Goal: Task Accomplishment & Management: Manage account settings

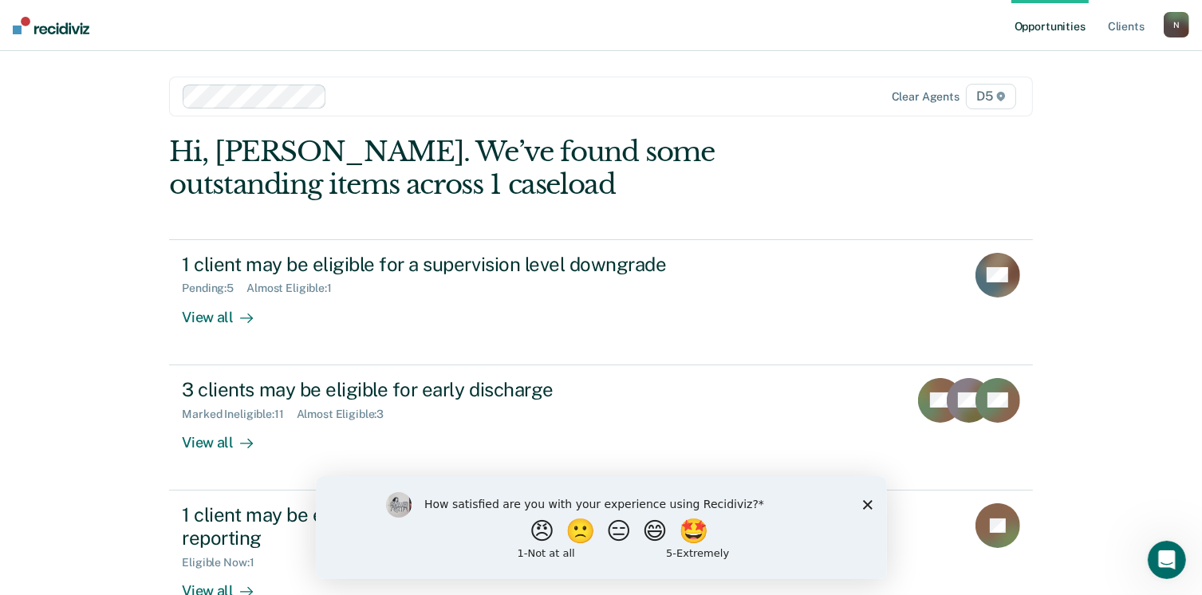
click at [864, 505] on icon "Close survey" at bounding box center [867, 504] width 10 height 10
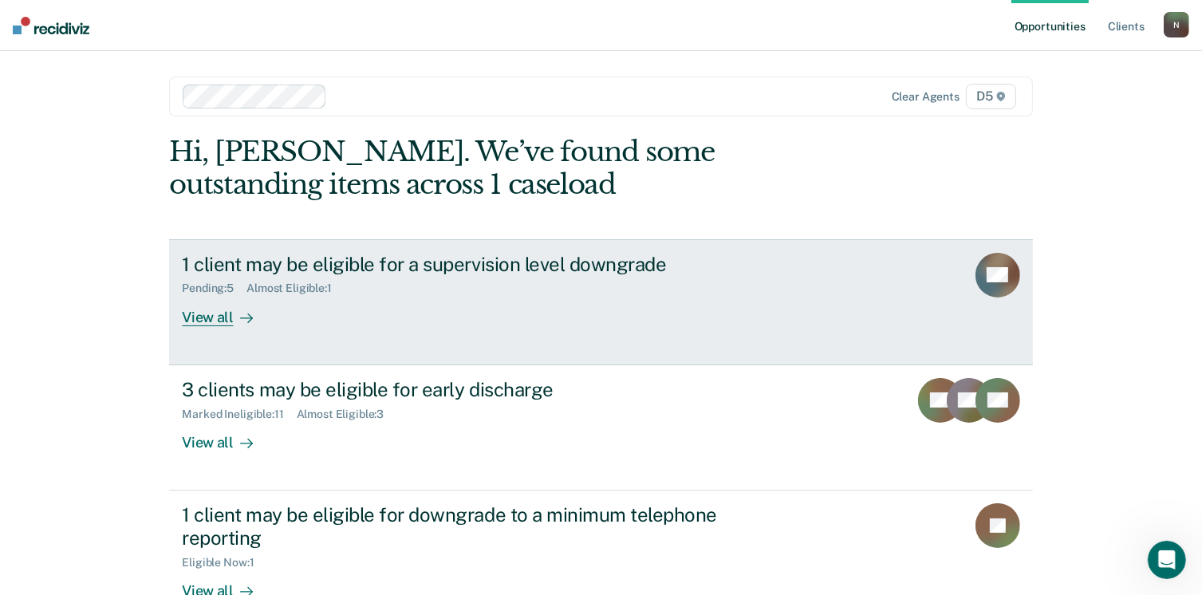
click at [199, 317] on div "View all" at bounding box center [226, 310] width 89 height 31
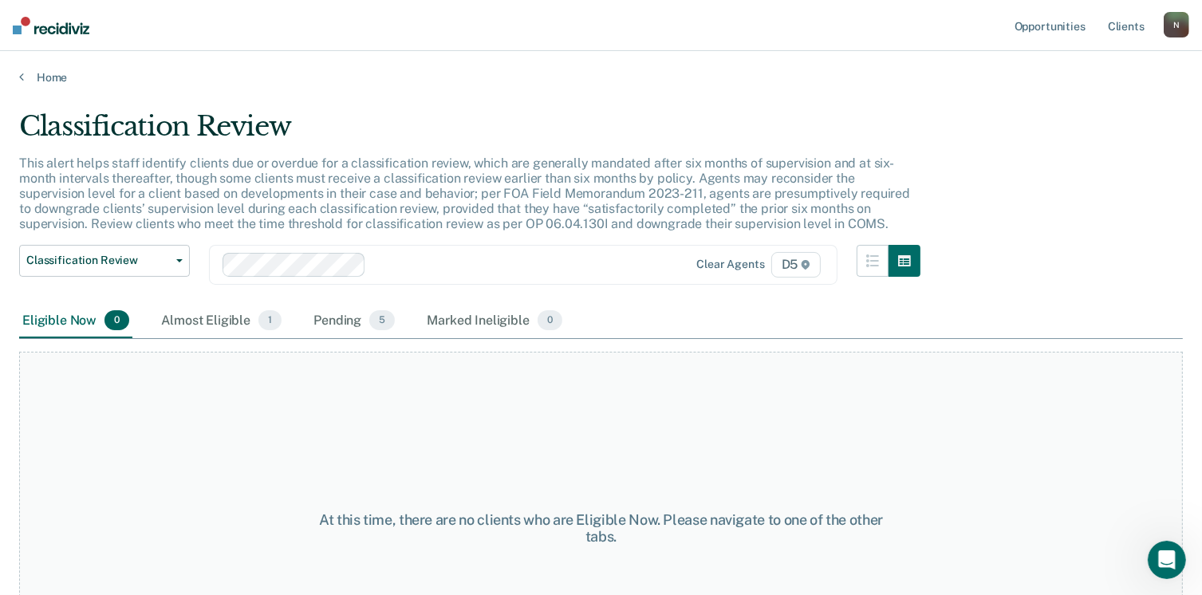
scroll to position [80, 0]
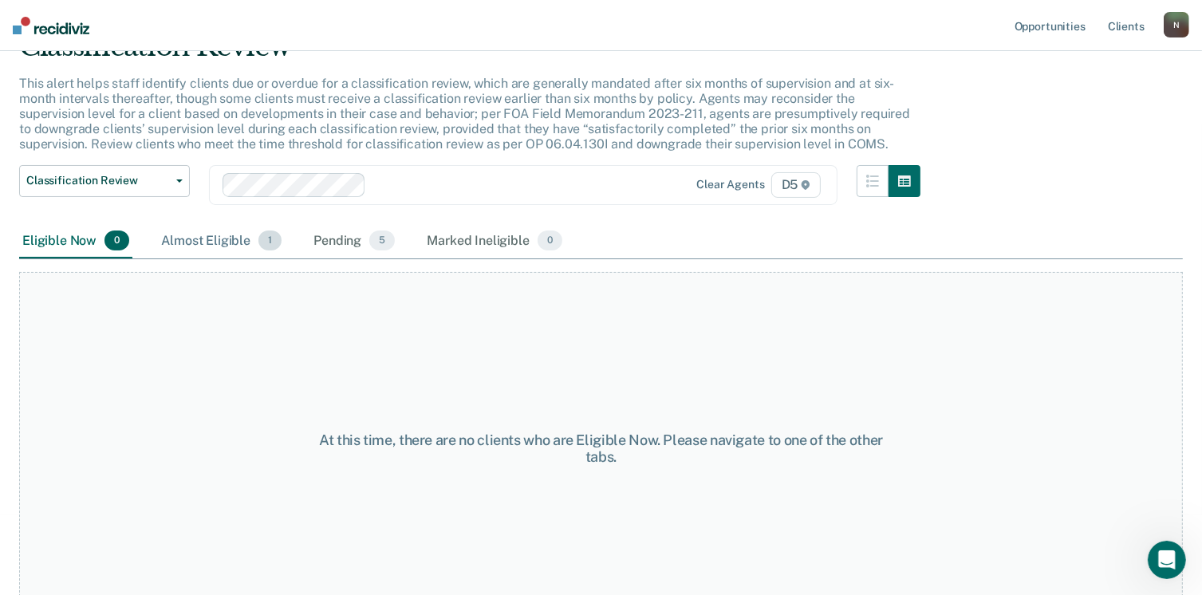
click at [211, 240] on div "Almost Eligible 1" at bounding box center [221, 241] width 127 height 35
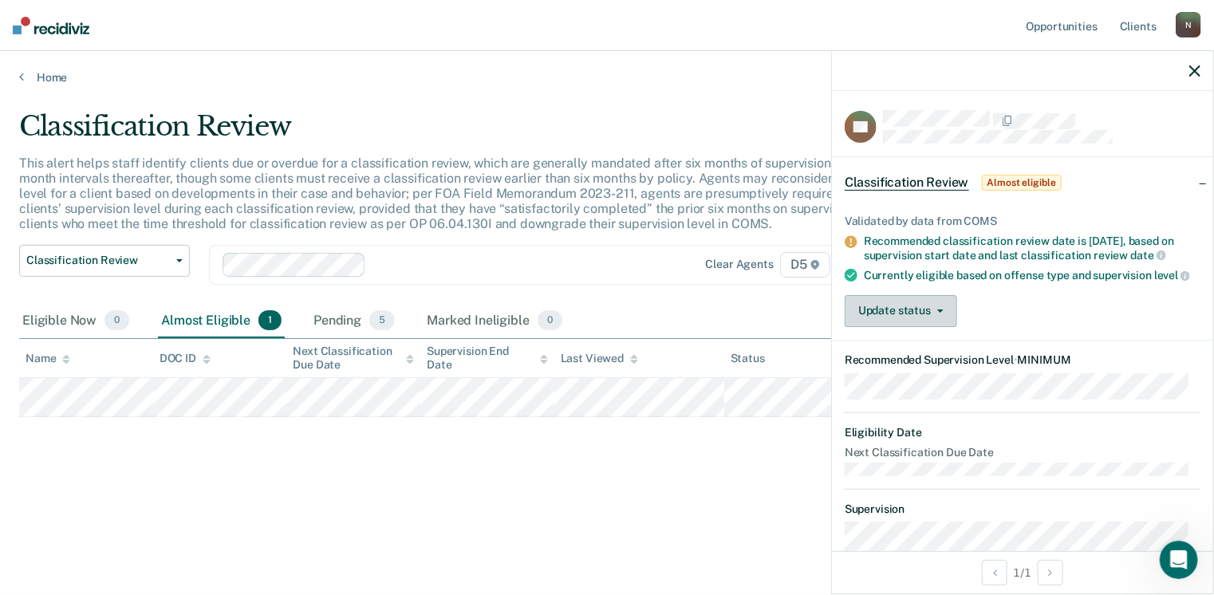
click at [938, 327] on button "Update status" at bounding box center [901, 311] width 112 height 32
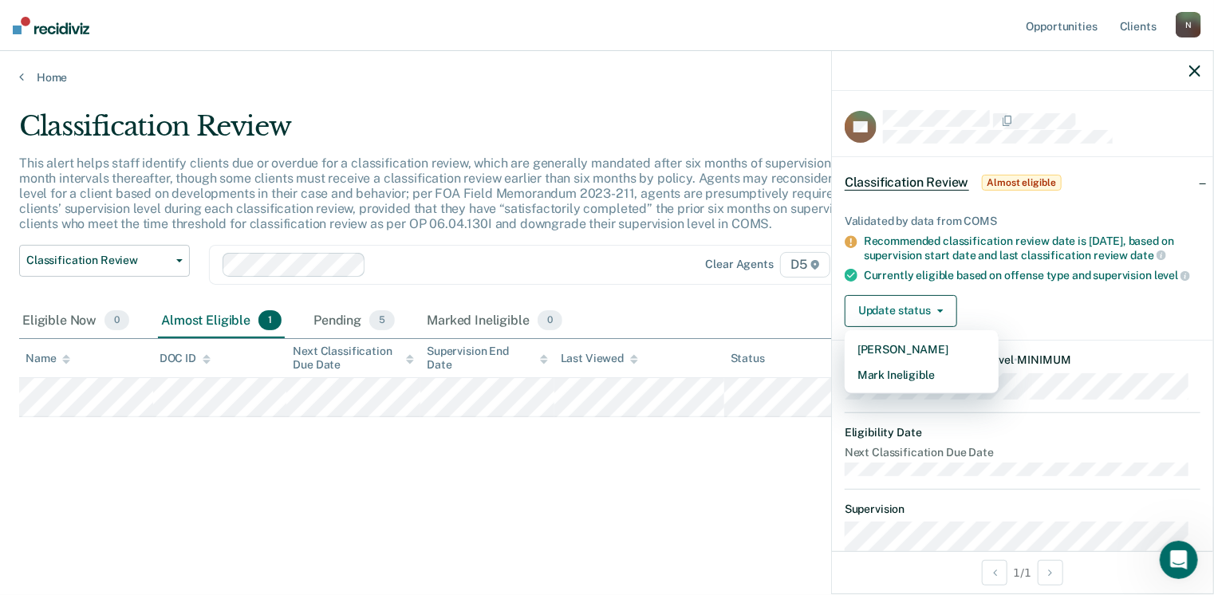
click at [690, 495] on div "Classification Review This alert helps staff identify clients due or overdue fo…" at bounding box center [607, 318] width 1176 height 416
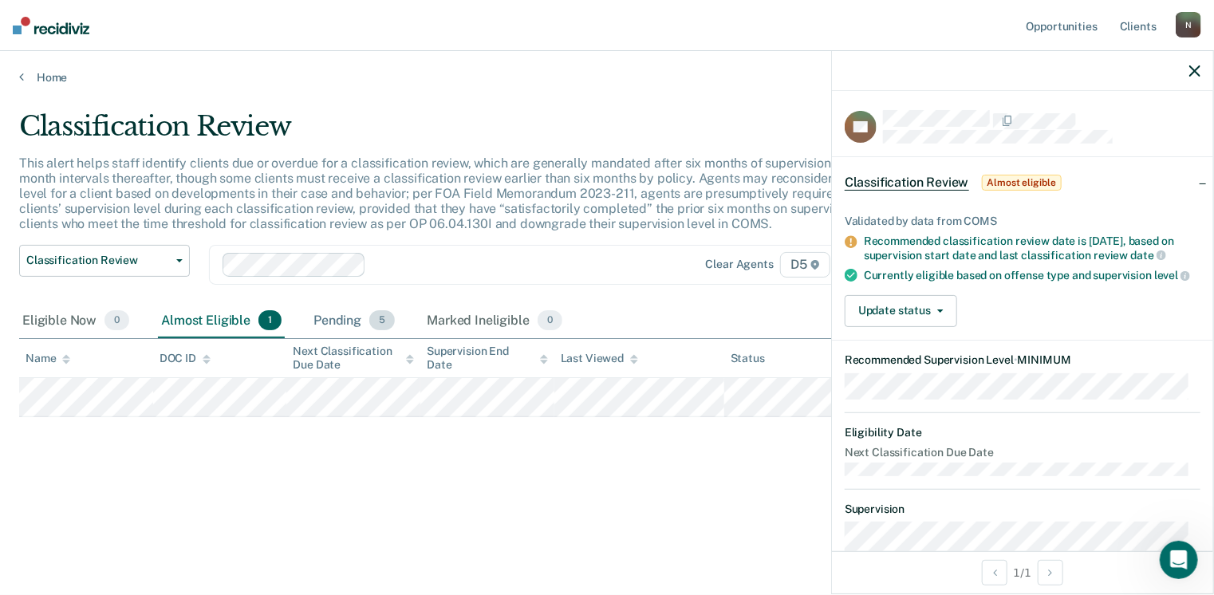
click at [329, 310] on div "Pending 5" at bounding box center [354, 321] width 88 height 35
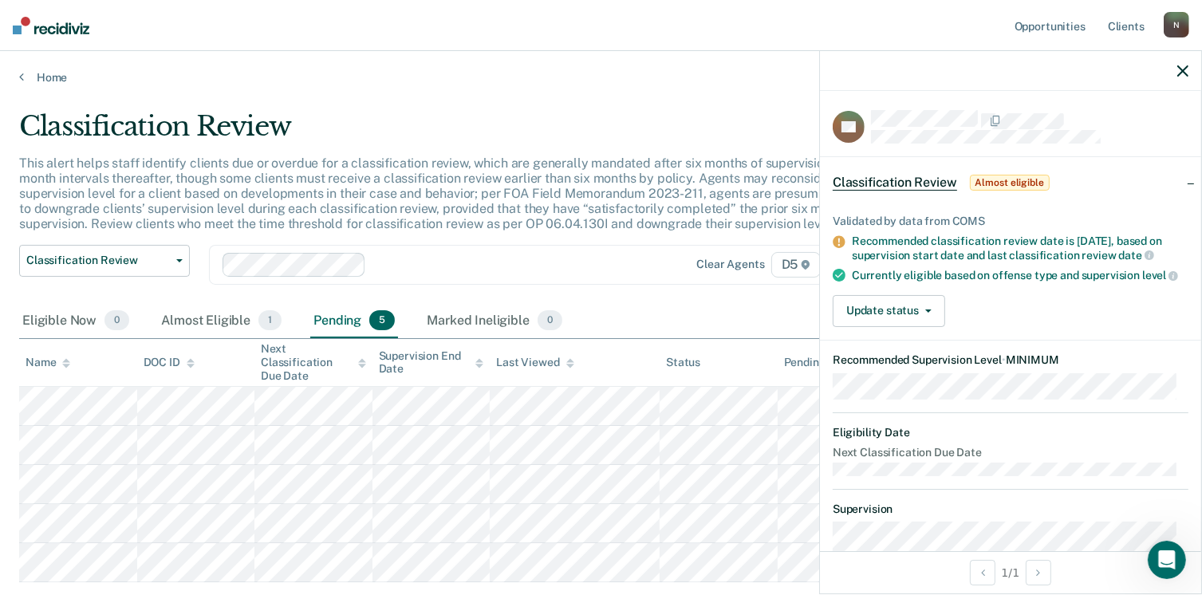
scroll to position [80, 0]
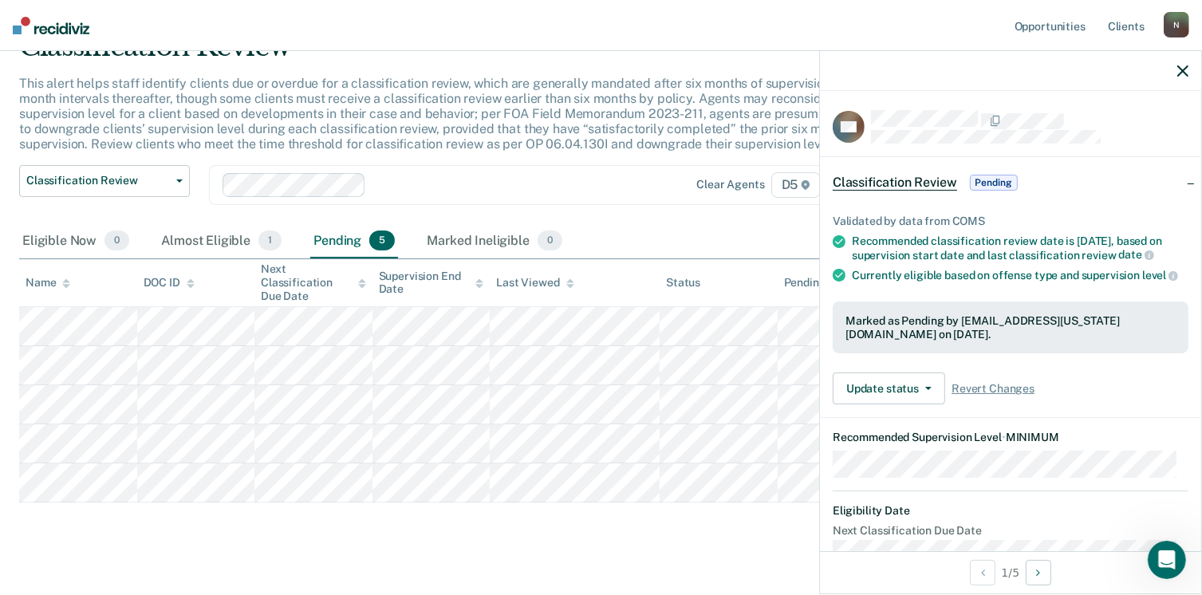
click at [1183, 68] on icon "button" at bounding box center [1182, 70] width 11 height 11
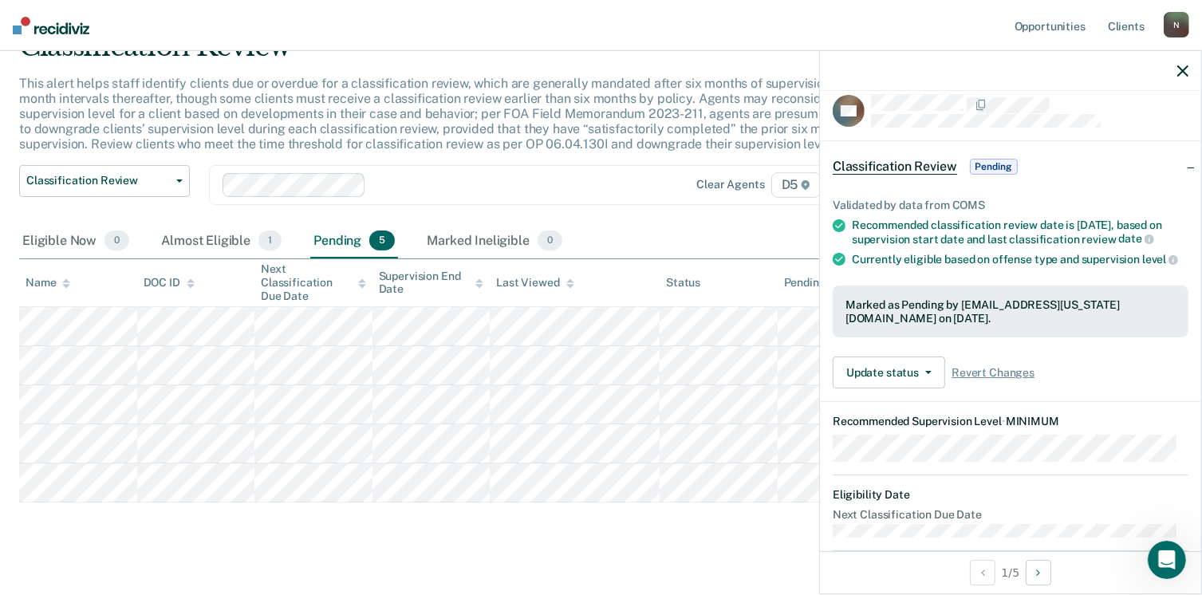
scroll to position [0, 0]
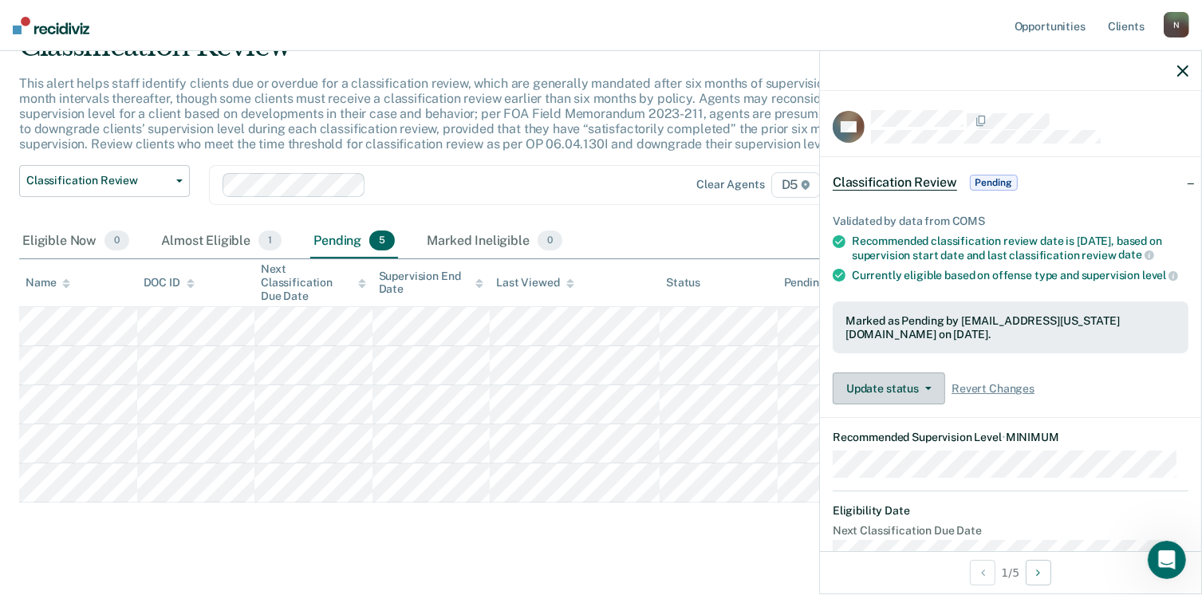
click at [928, 390] on icon "button" at bounding box center [928, 388] width 6 height 3
click at [1183, 68] on icon "button" at bounding box center [1182, 70] width 11 height 11
click at [1185, 74] on icon "button" at bounding box center [1182, 70] width 11 height 11
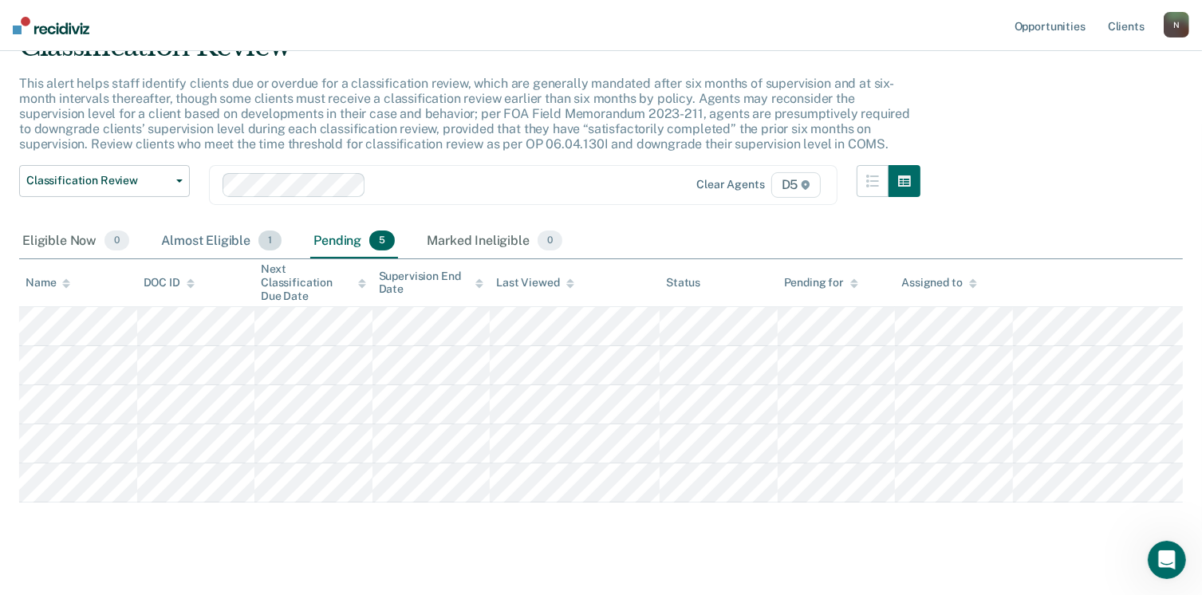
click at [219, 233] on div "Almost Eligible 1" at bounding box center [221, 241] width 127 height 35
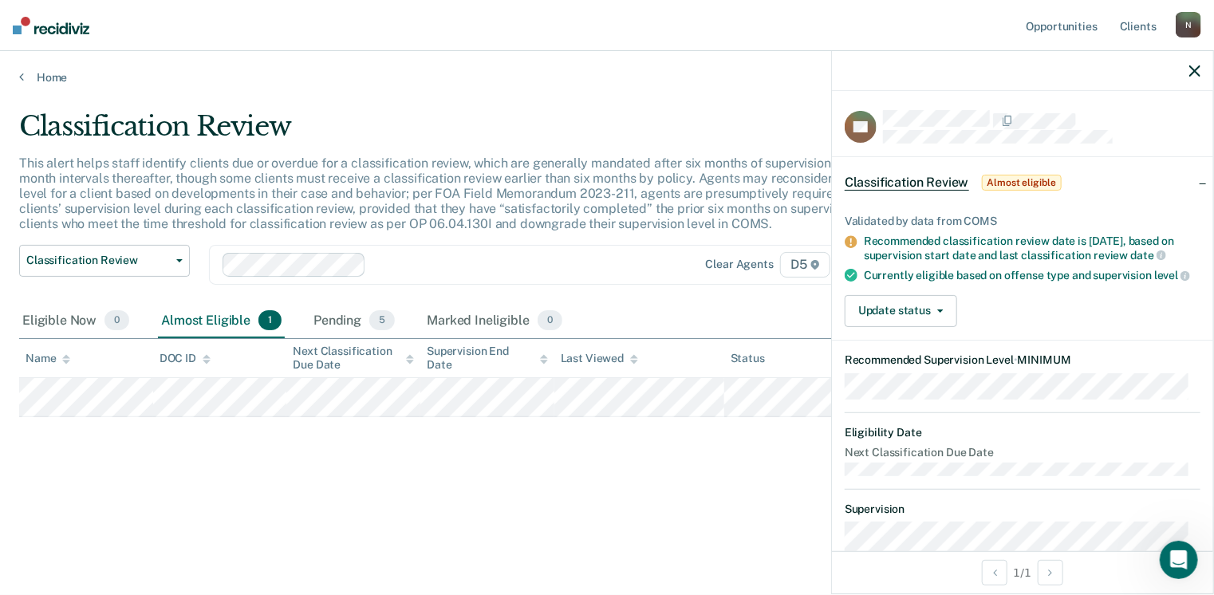
click at [358, 460] on div "Classification Review This alert helps staff identify clients due or overdue fo…" at bounding box center [607, 292] width 1176 height 365
click at [48, 80] on link "Home" at bounding box center [607, 77] width 1176 height 14
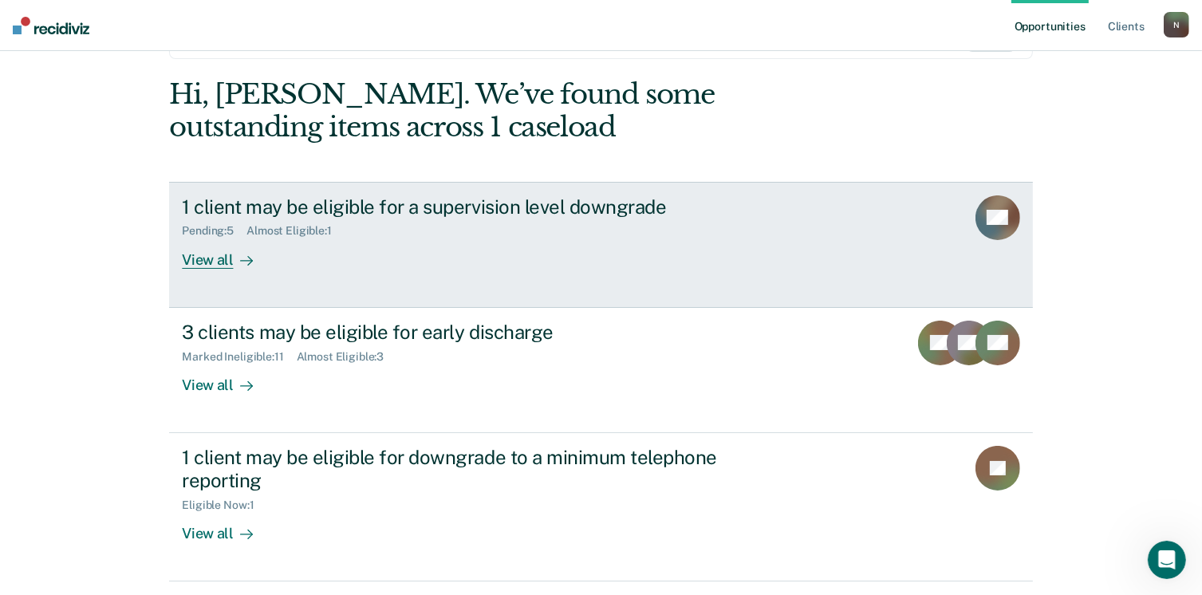
scroll to position [160, 0]
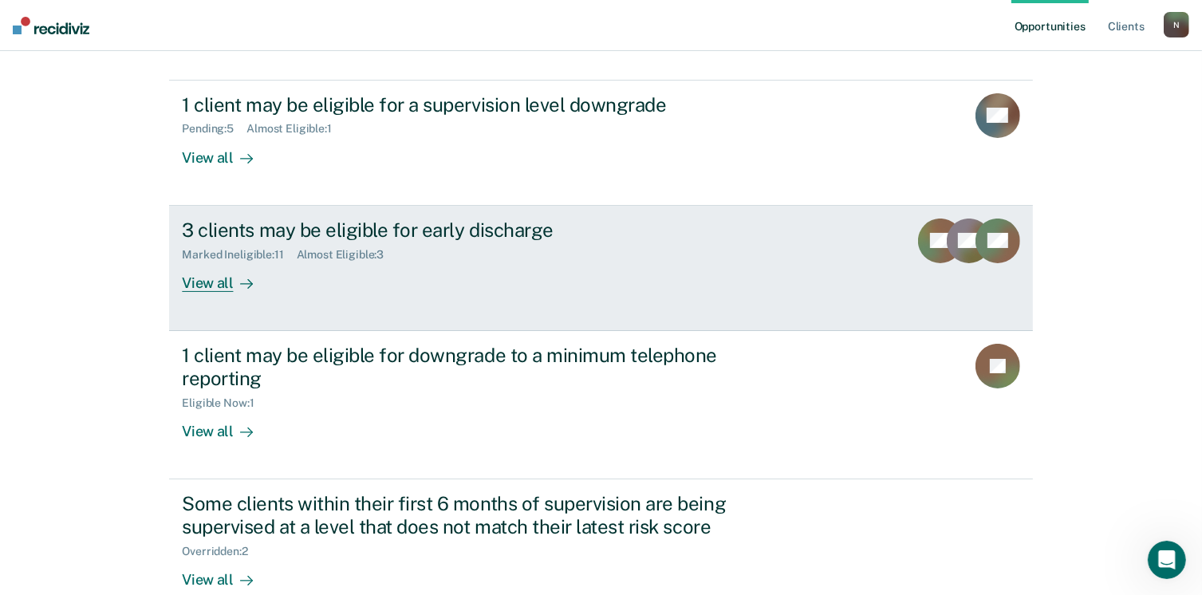
click at [427, 246] on div "Marked Ineligible : 11 Almost Eligible : 3" at bounding box center [462, 252] width 560 height 20
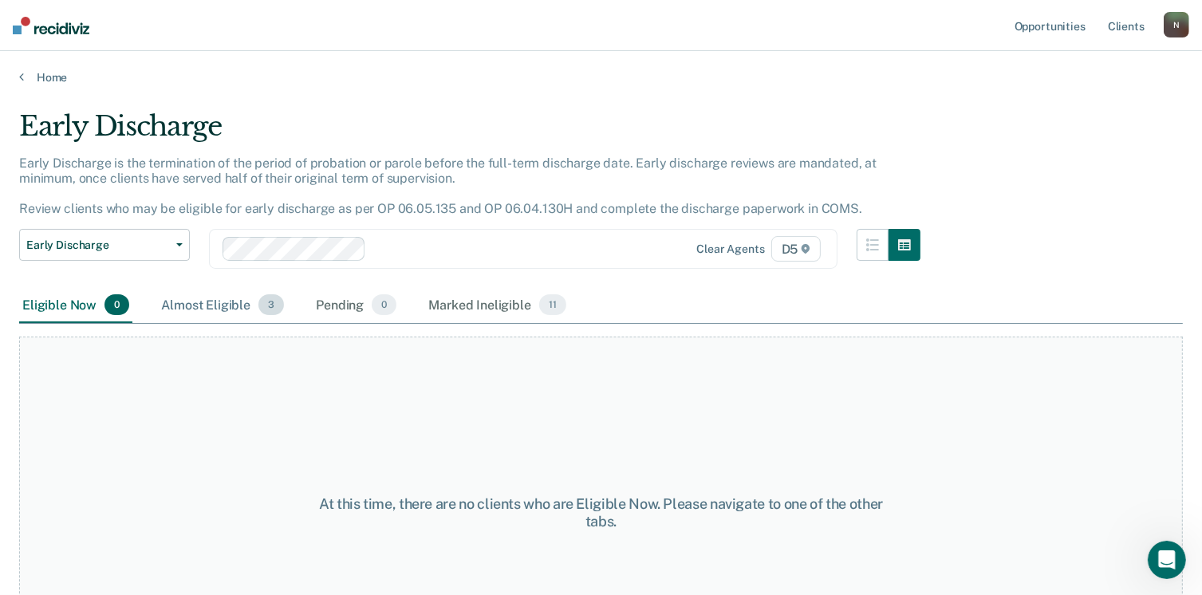
click at [227, 307] on div "Almost Eligible 3" at bounding box center [222, 305] width 129 height 35
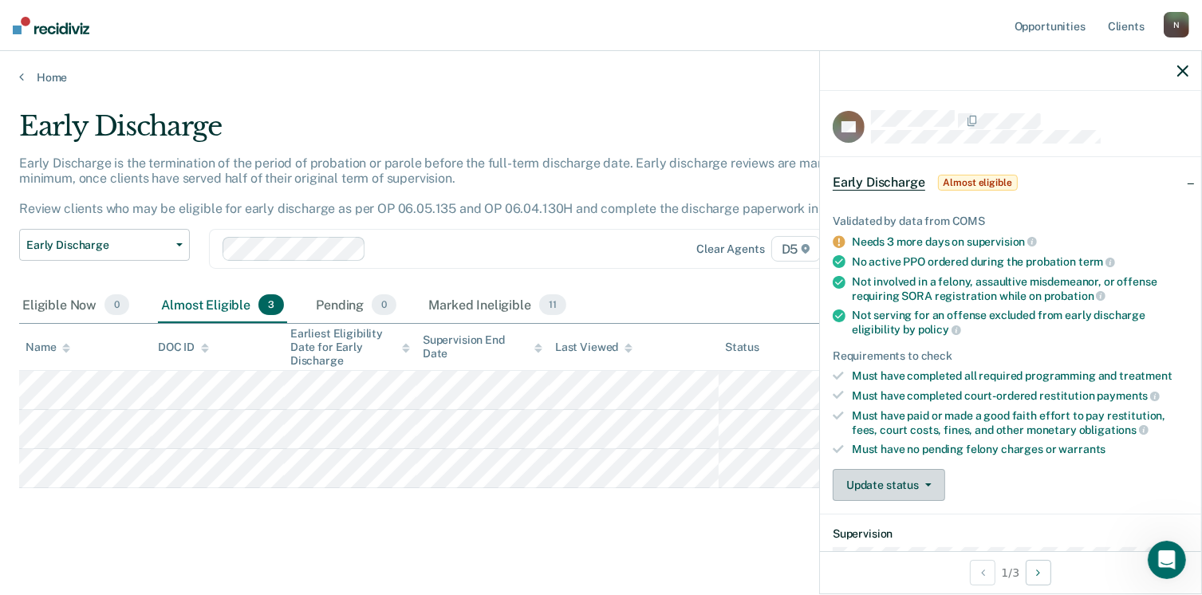
click at [929, 485] on button "Update status" at bounding box center [889, 485] width 112 height 32
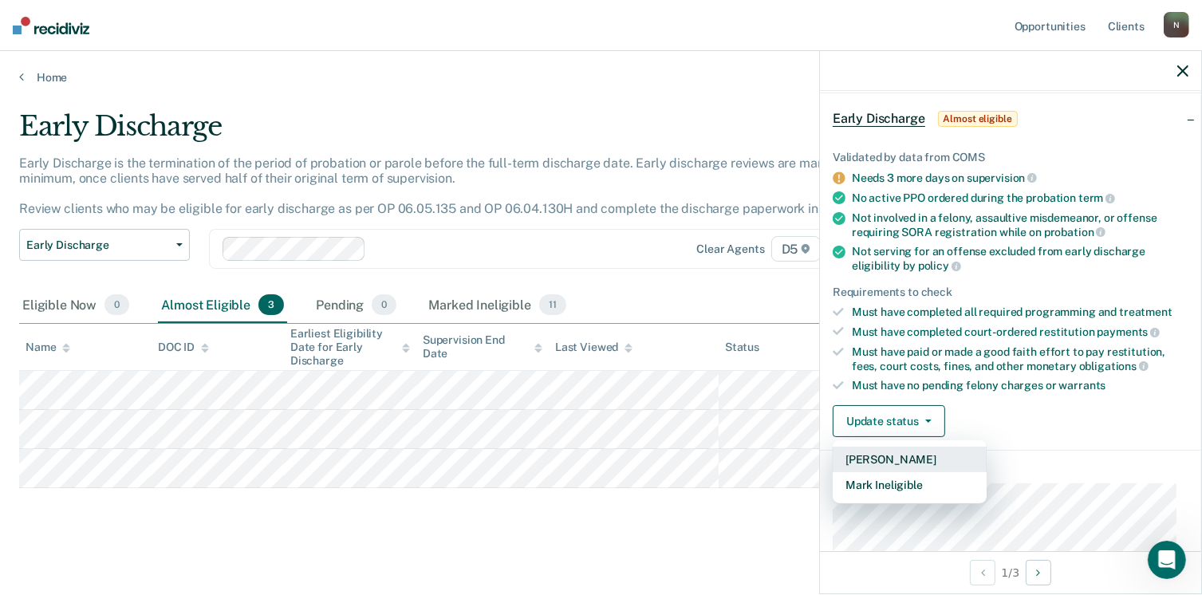
scroll to position [160, 0]
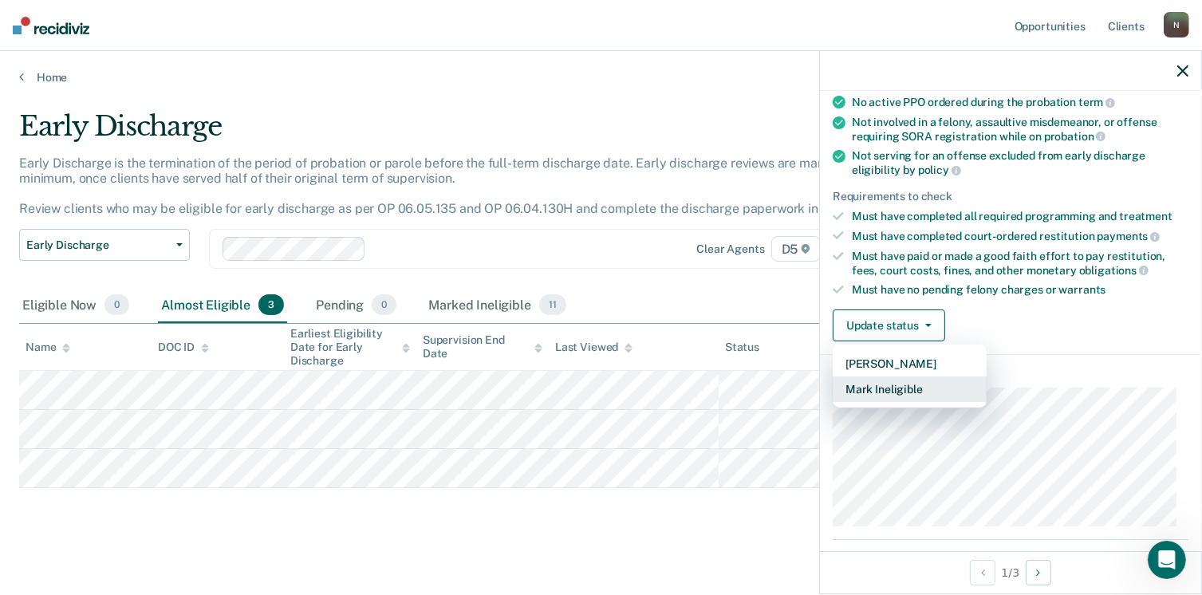
click at [891, 388] on button "Mark Ineligible" at bounding box center [910, 390] width 154 height 26
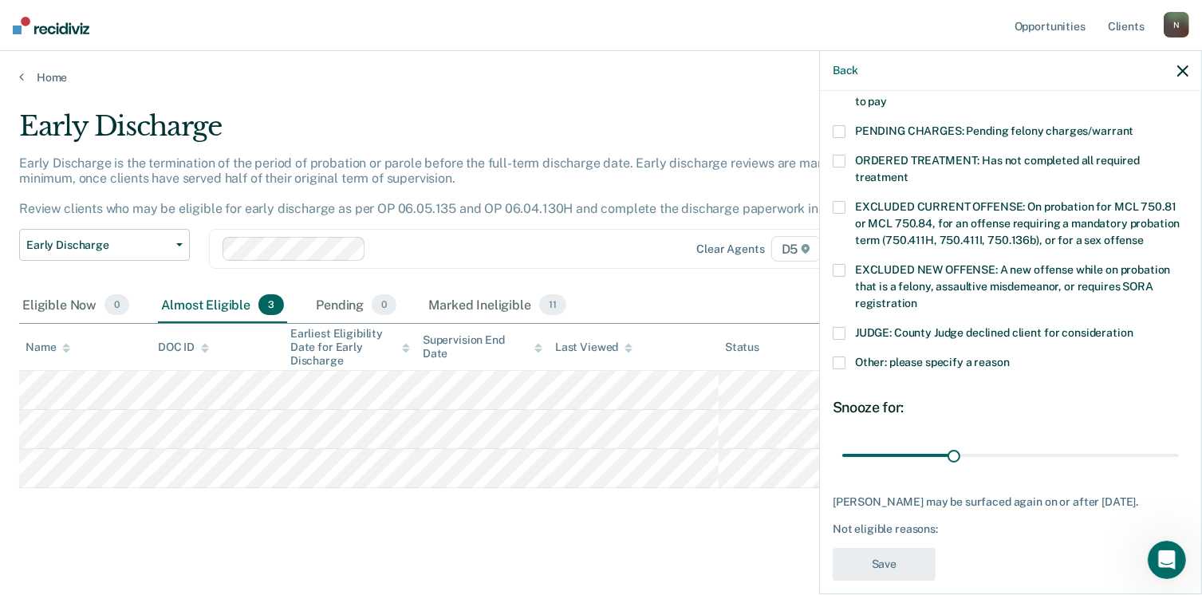
scroll to position [516, 0]
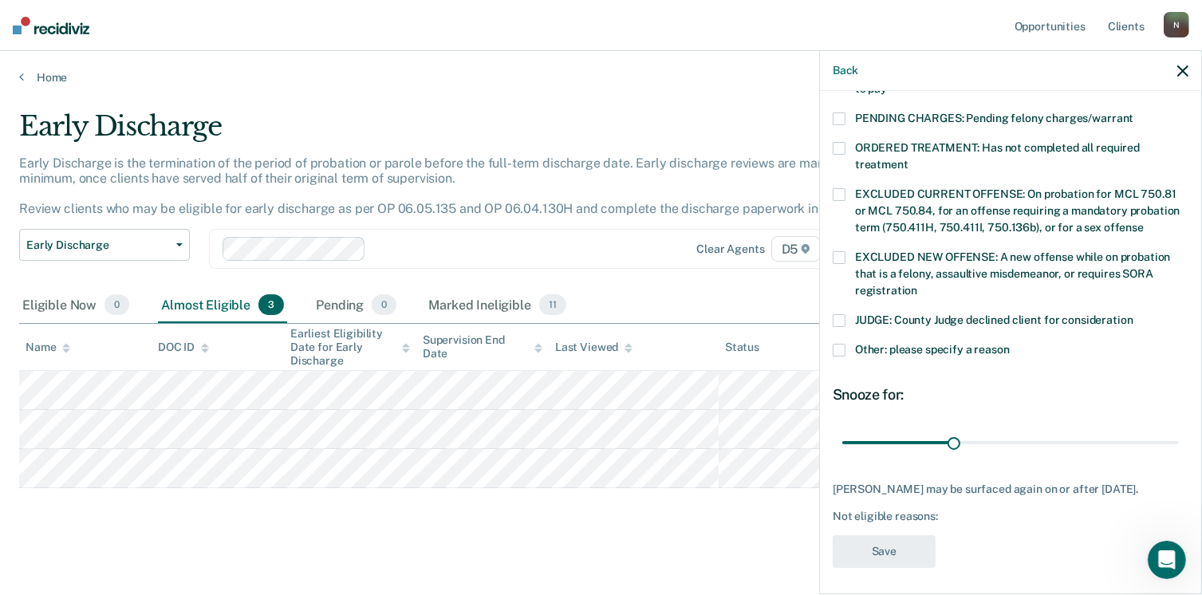
click at [846, 344] on label "Other: please specify a reason" at bounding box center [1011, 352] width 356 height 17
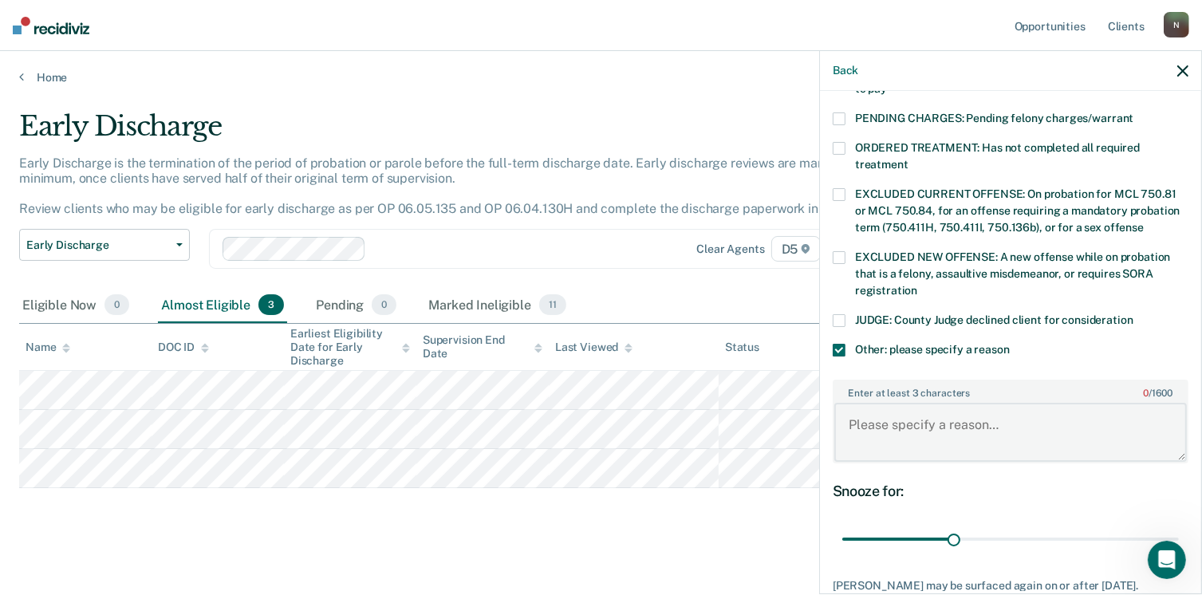
click at [871, 406] on textarea "Enter at least 3 characters 0 / 1600" at bounding box center [1010, 432] width 353 height 59
type textarea "r"
type textarea "Recovery Court participant, not completed the programming."
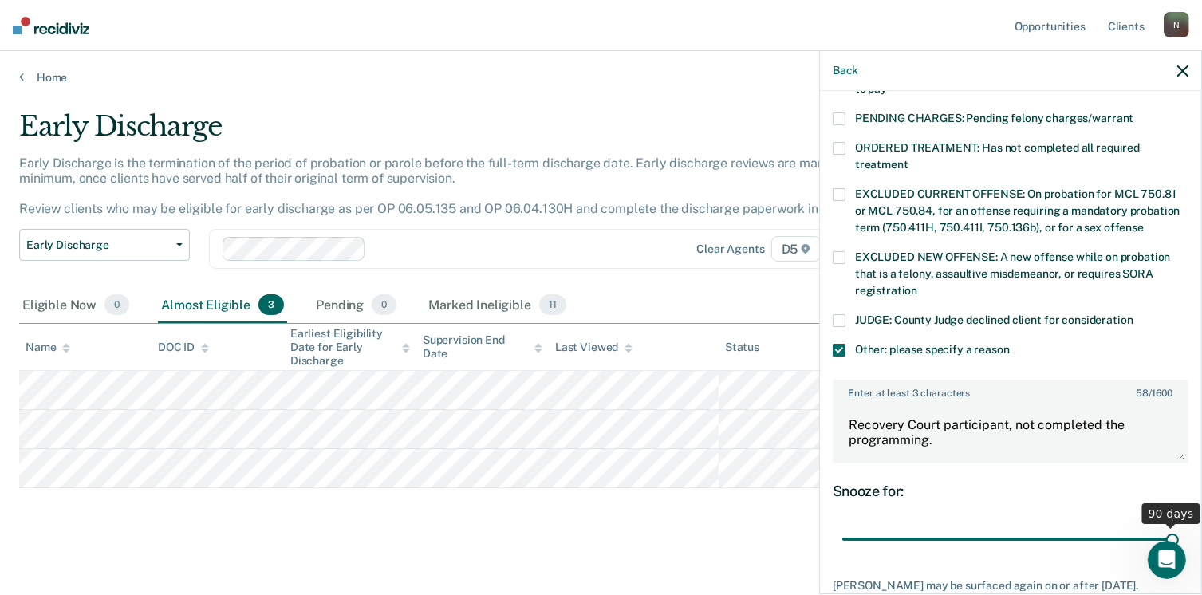
drag, startPoint x: 951, startPoint y: 521, endPoint x: 1218, endPoint y: 510, distance: 267.5
type input "90"
click at [1179, 526] on input "range" at bounding box center [1010, 540] width 337 height 28
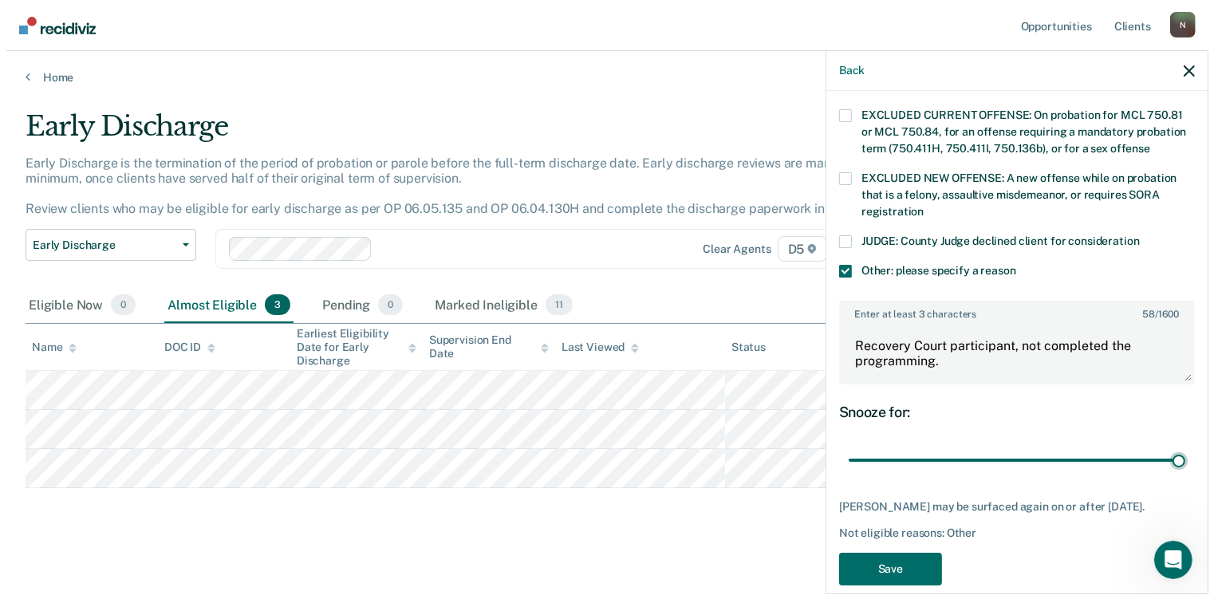
scroll to position [597, 0]
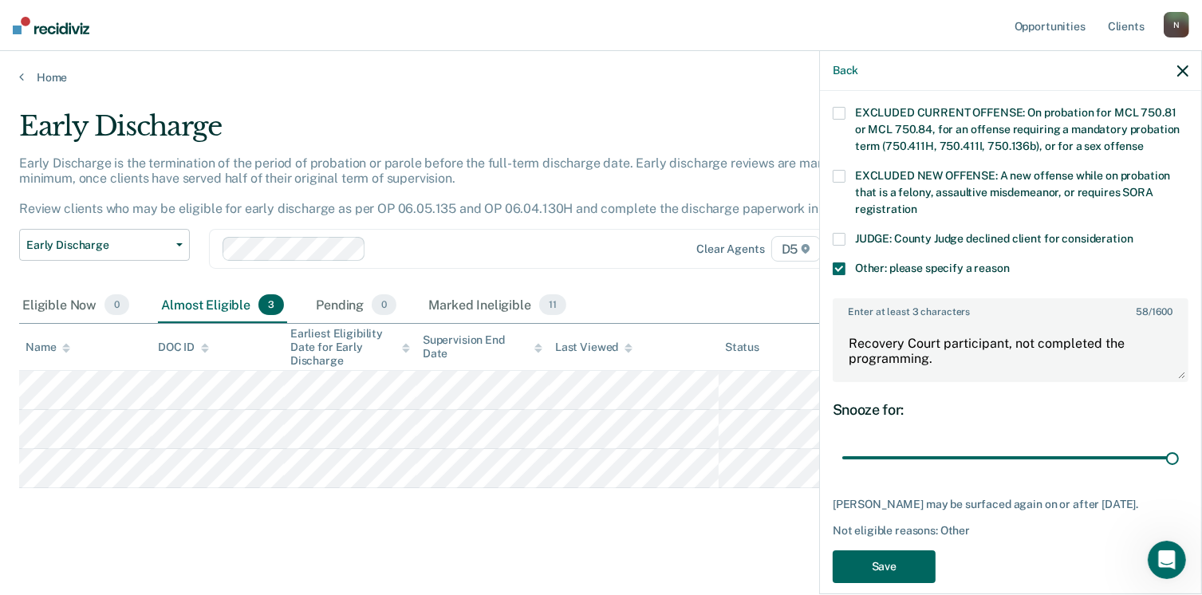
click at [909, 550] on button "Save" at bounding box center [884, 566] width 103 height 33
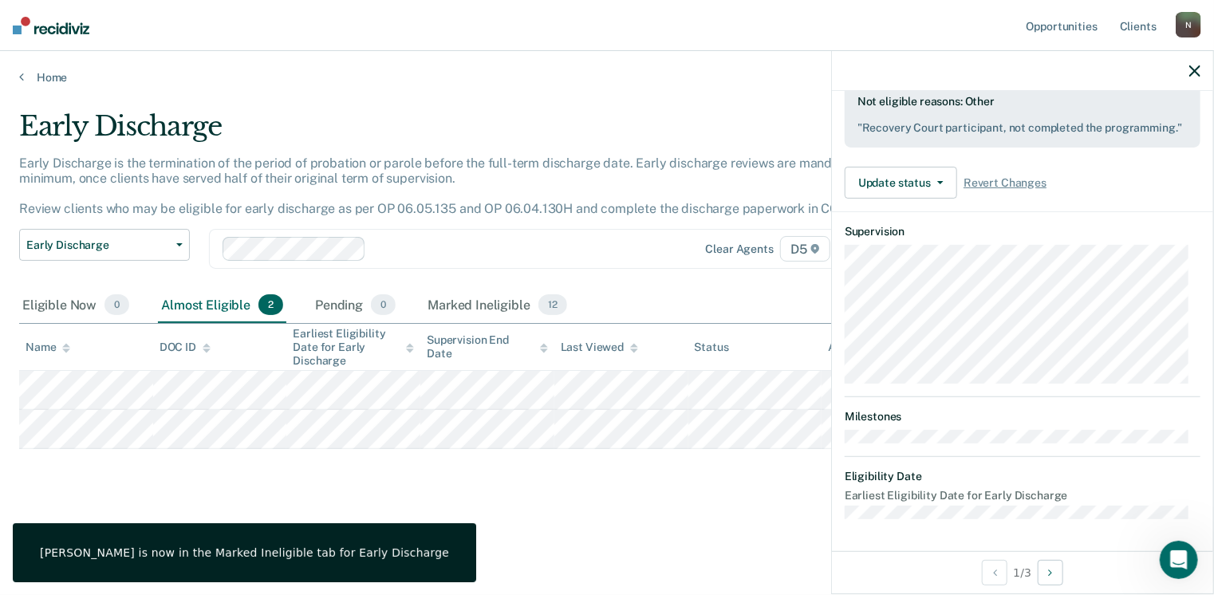
scroll to position [296, 0]
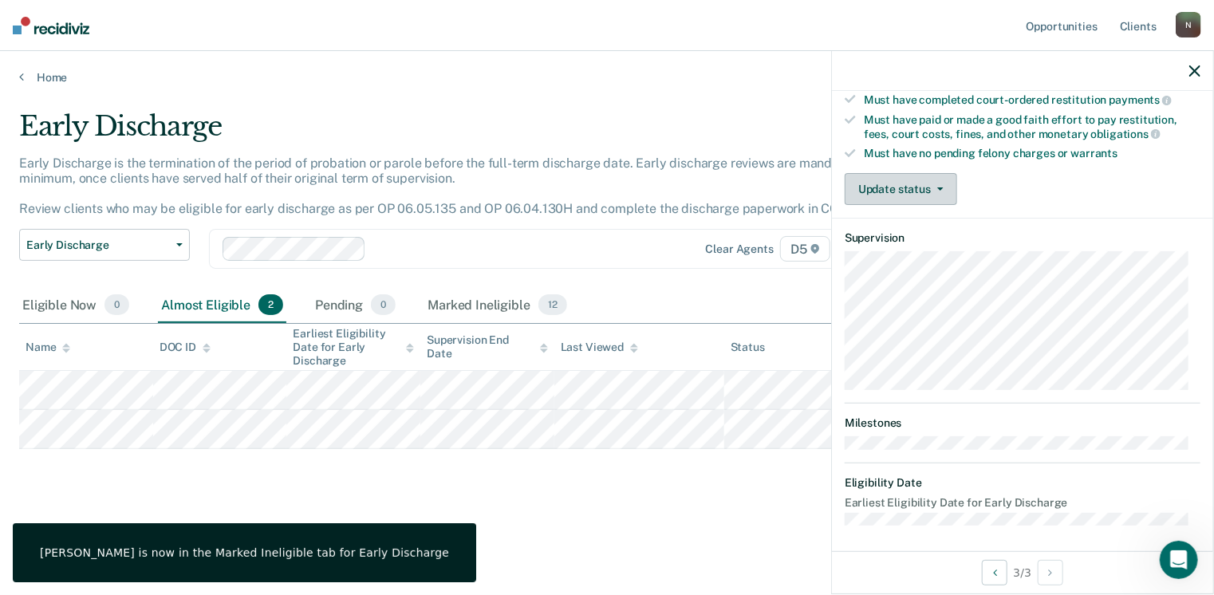
click at [938, 187] on icon "button" at bounding box center [940, 188] width 6 height 3
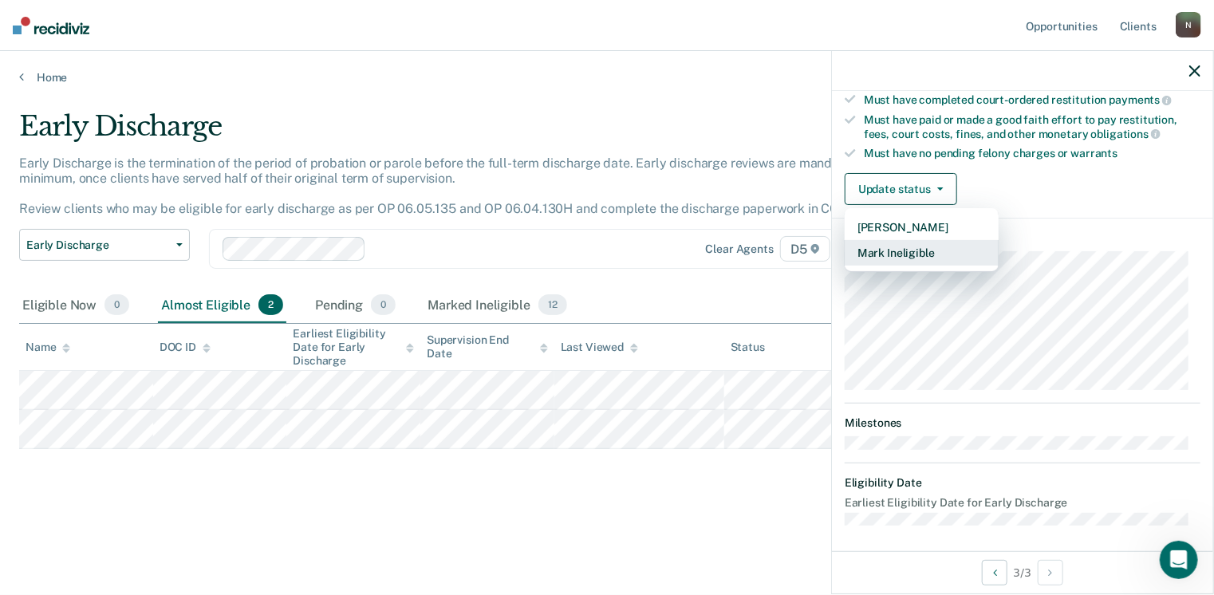
click at [917, 249] on button "Mark Ineligible" at bounding box center [922, 253] width 154 height 26
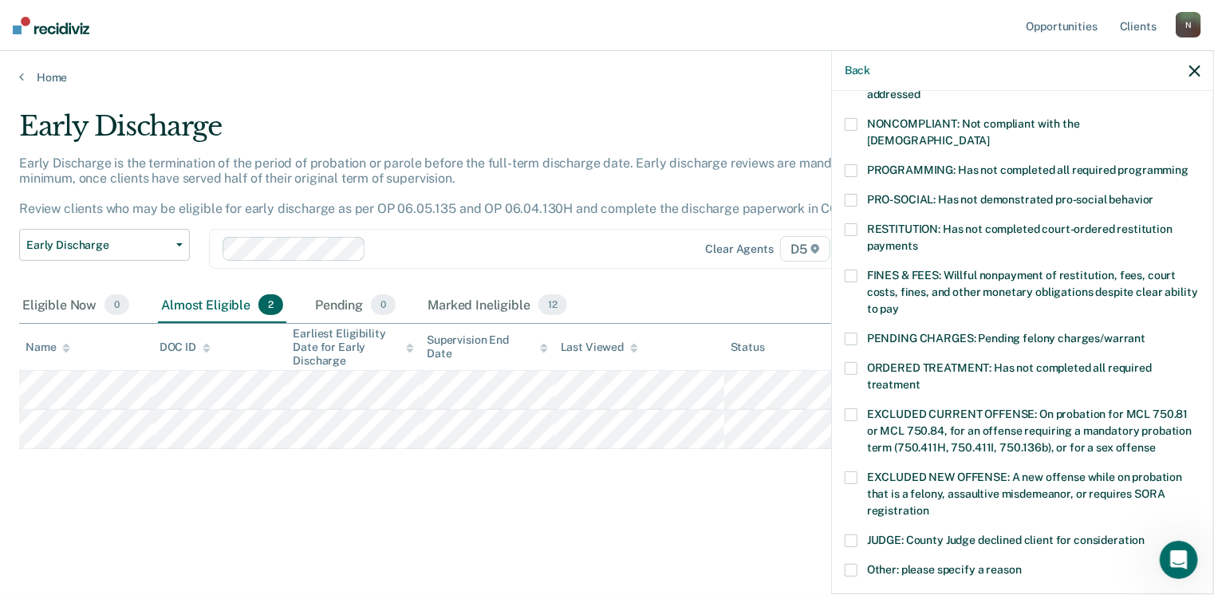
click at [848, 164] on span at bounding box center [851, 170] width 13 height 13
click at [851, 362] on span at bounding box center [851, 368] width 13 height 13
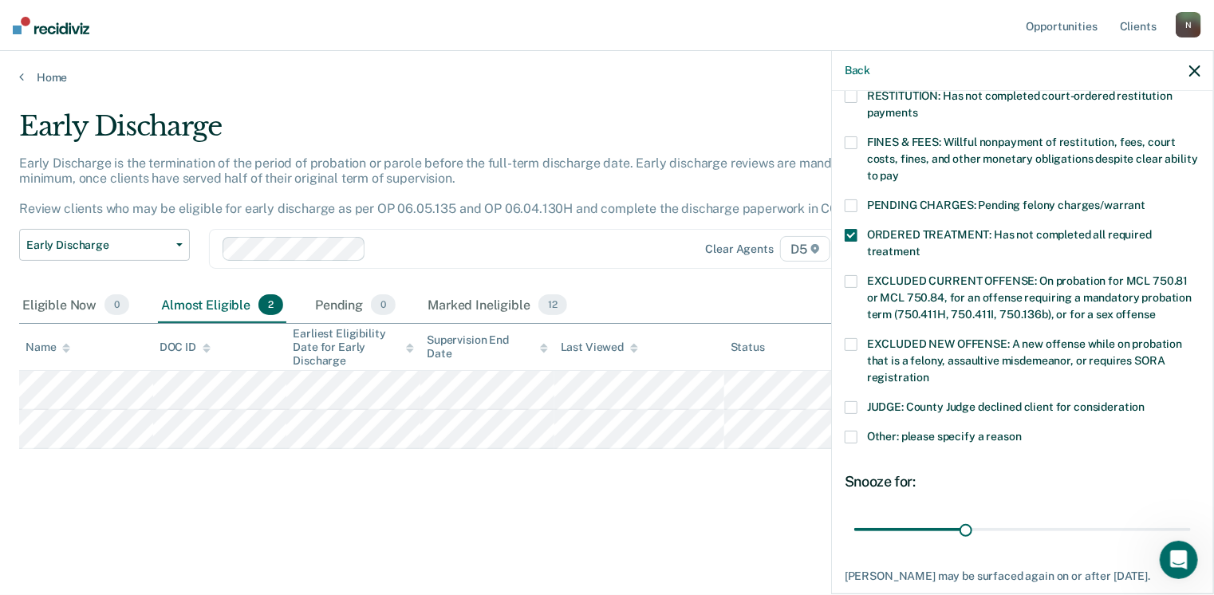
scroll to position [455, 0]
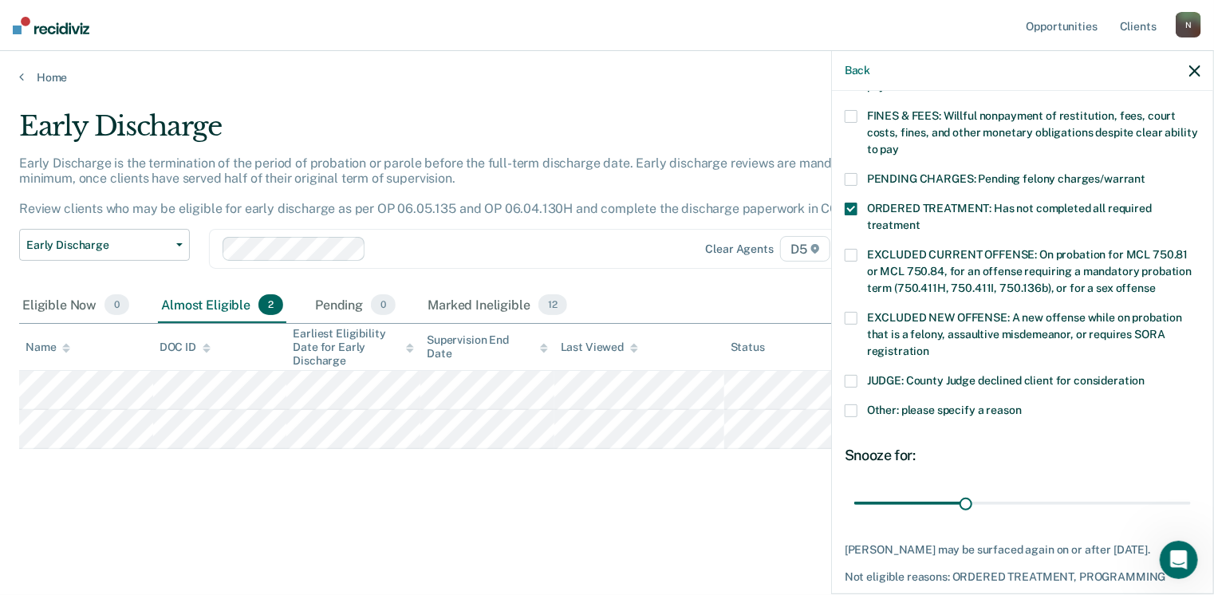
click at [854, 404] on span at bounding box center [851, 410] width 13 height 13
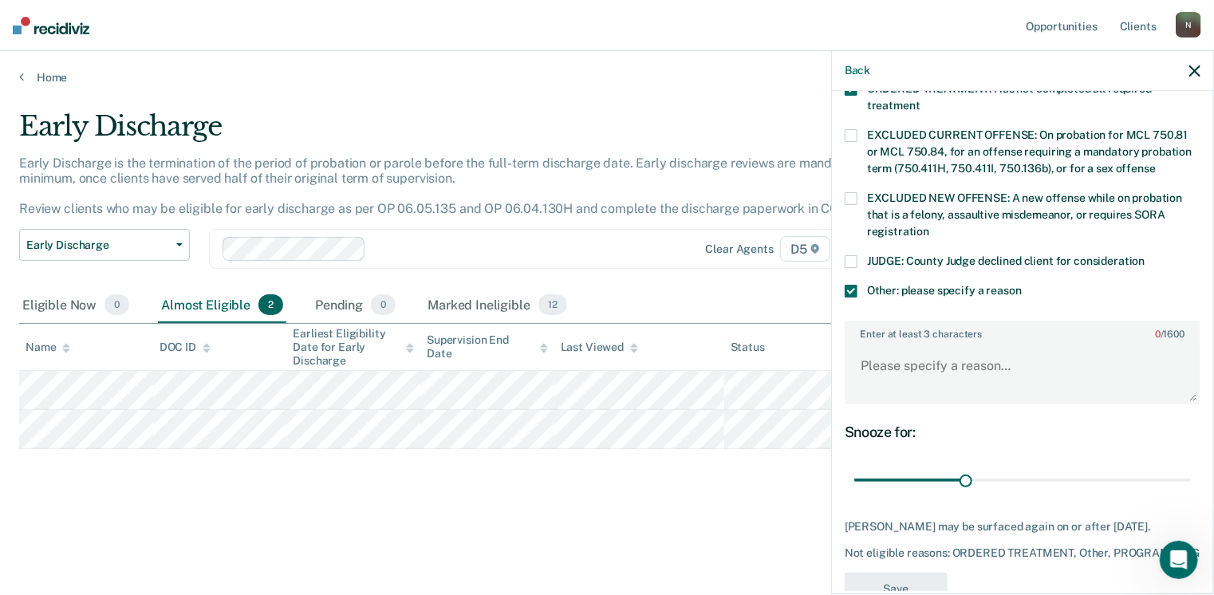
scroll to position [615, 0]
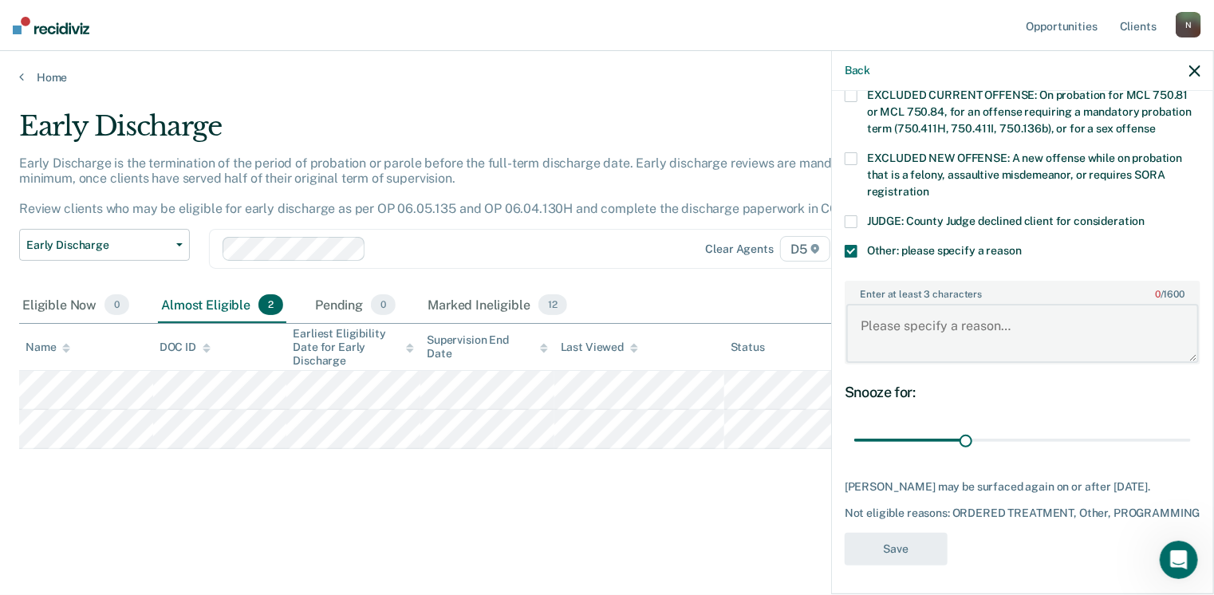
click at [877, 317] on textarea "Enter at least 3 characters 0 / 1600" at bounding box center [1022, 333] width 353 height 59
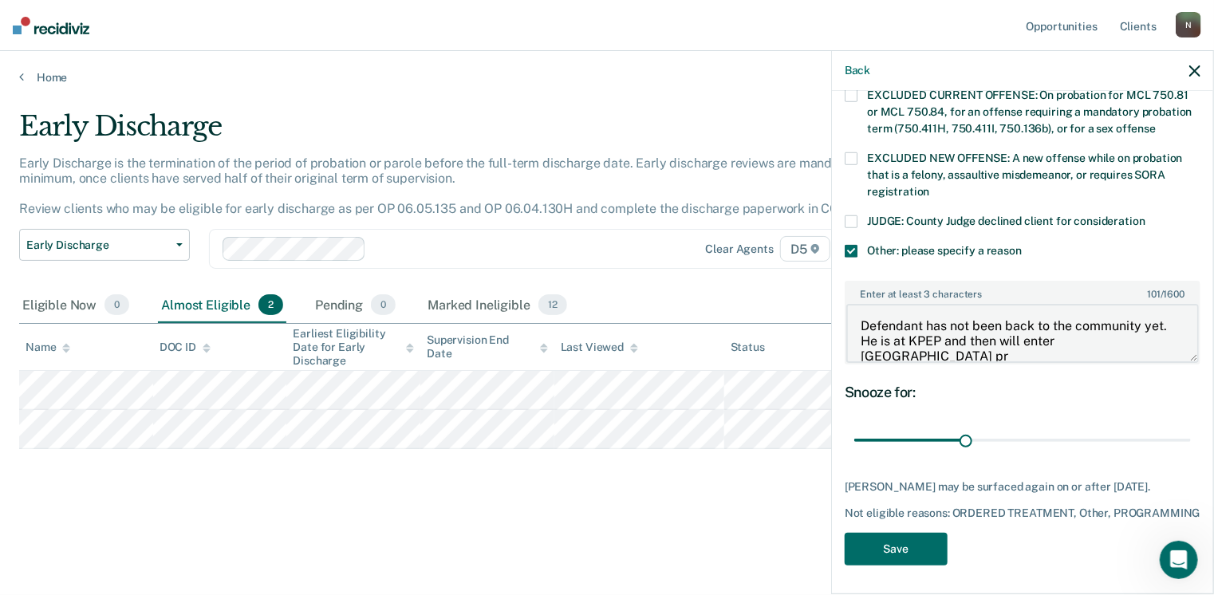
scroll to position [2, 0]
type textarea "Defendant has not been back to the community yet. He is at KPEP and then will e…"
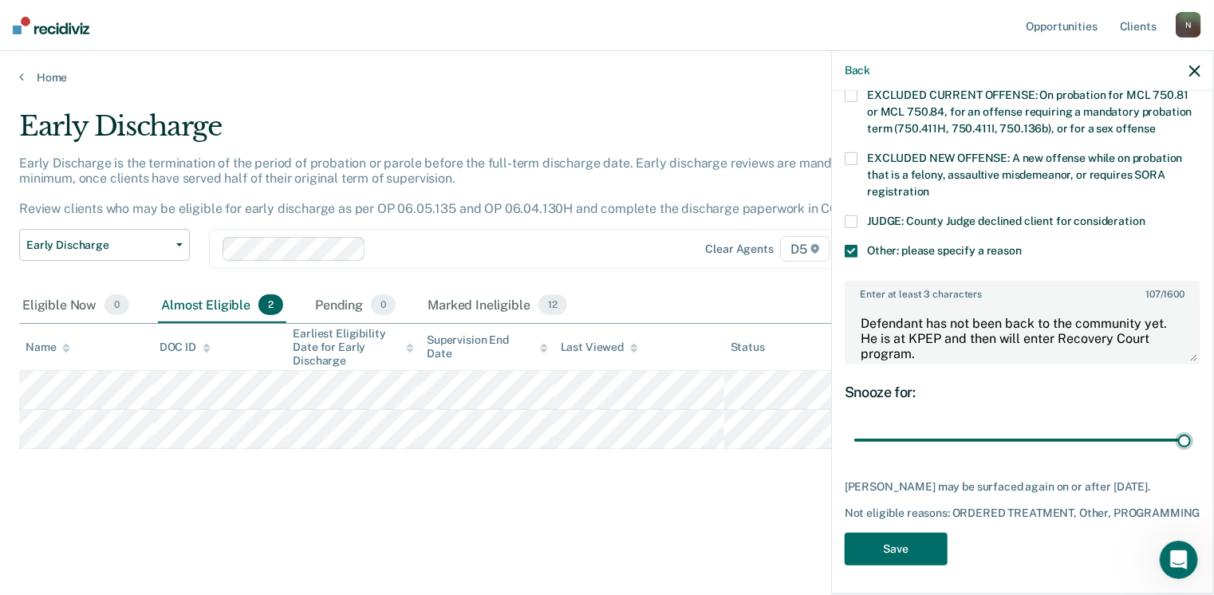
drag, startPoint x: 962, startPoint y: 421, endPoint x: 1210, endPoint y: 450, distance: 249.7
type input "90"
click at [1191, 454] on input "range" at bounding box center [1022, 441] width 337 height 28
click at [924, 562] on button "Save" at bounding box center [896, 549] width 103 height 33
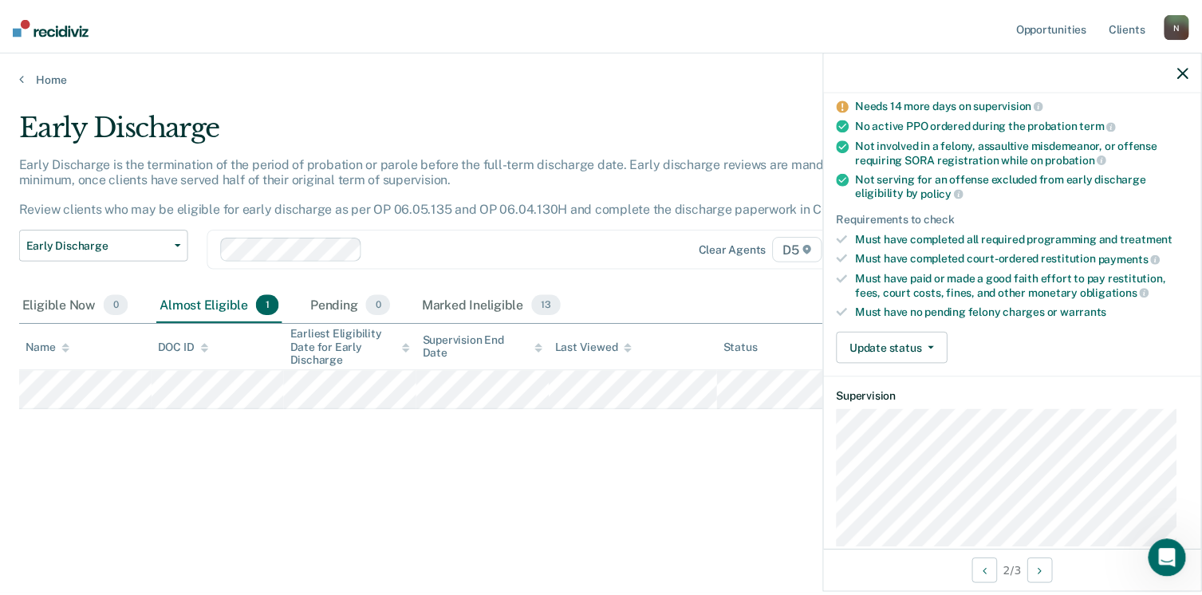
scroll to position [136, 0]
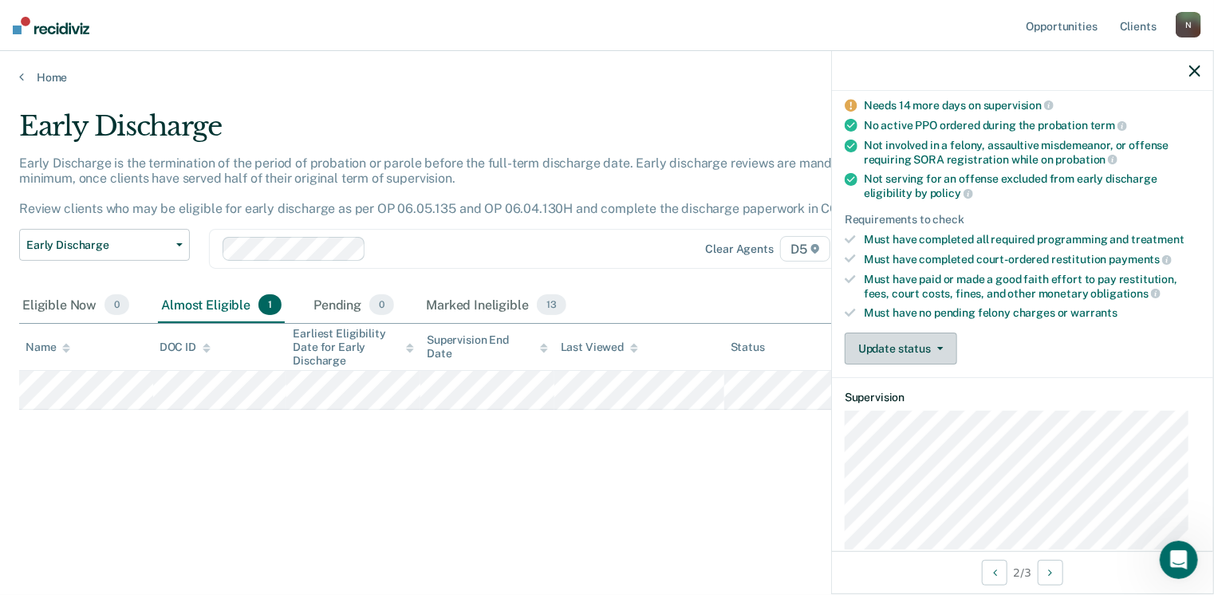
click at [941, 347] on icon "button" at bounding box center [940, 348] width 6 height 3
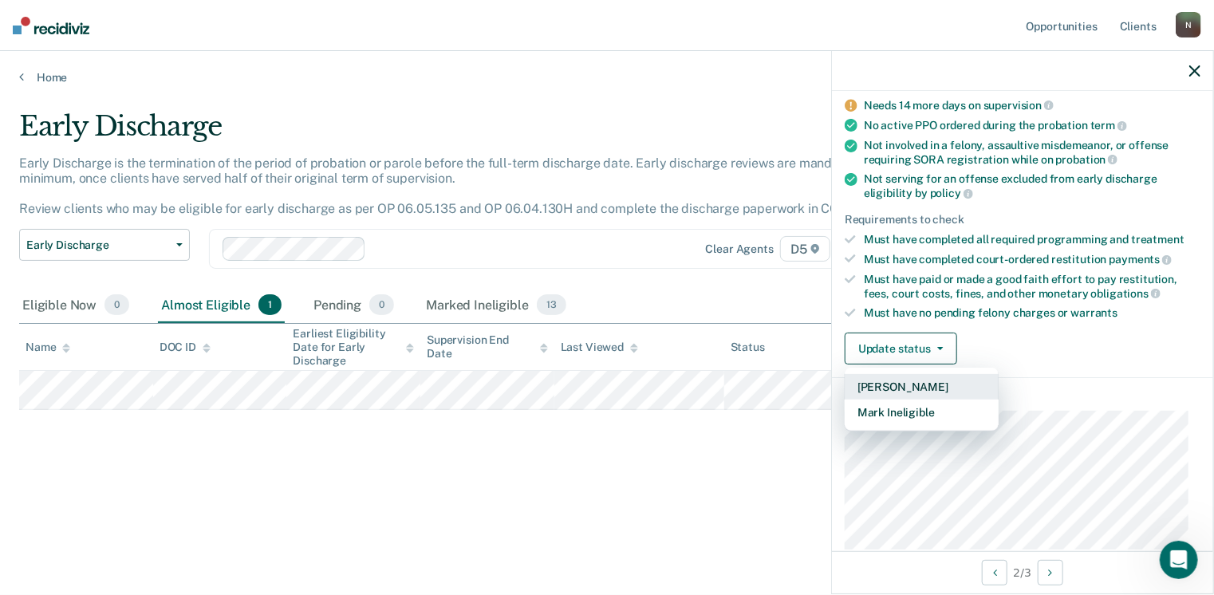
click at [919, 381] on button "[PERSON_NAME]" at bounding box center [922, 387] width 154 height 26
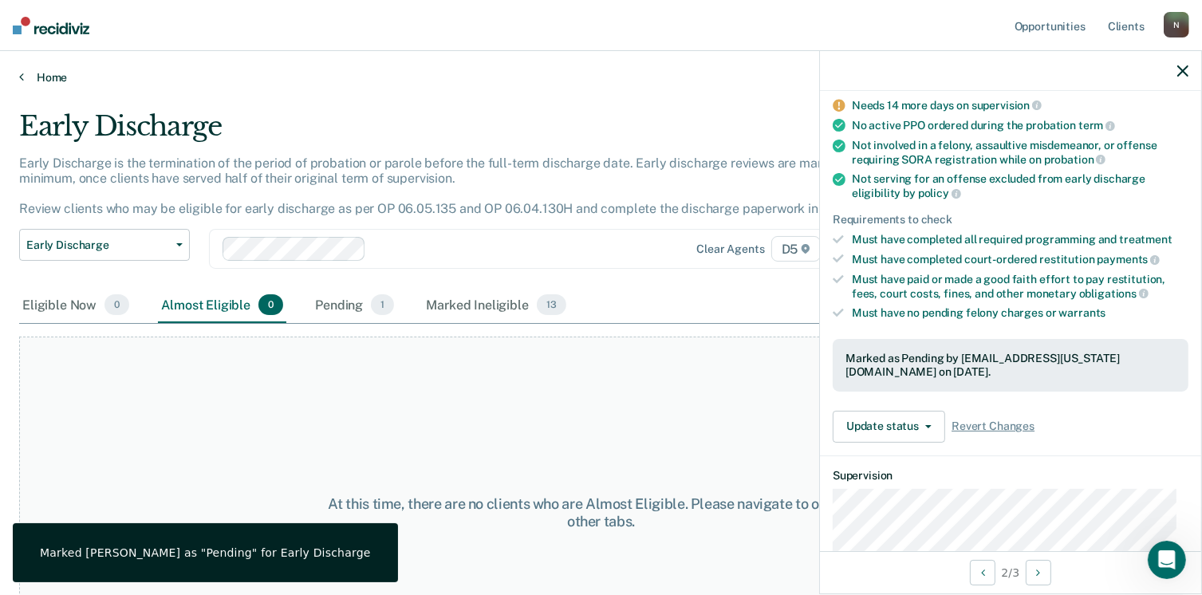
click at [44, 79] on link "Home" at bounding box center [601, 77] width 1164 height 14
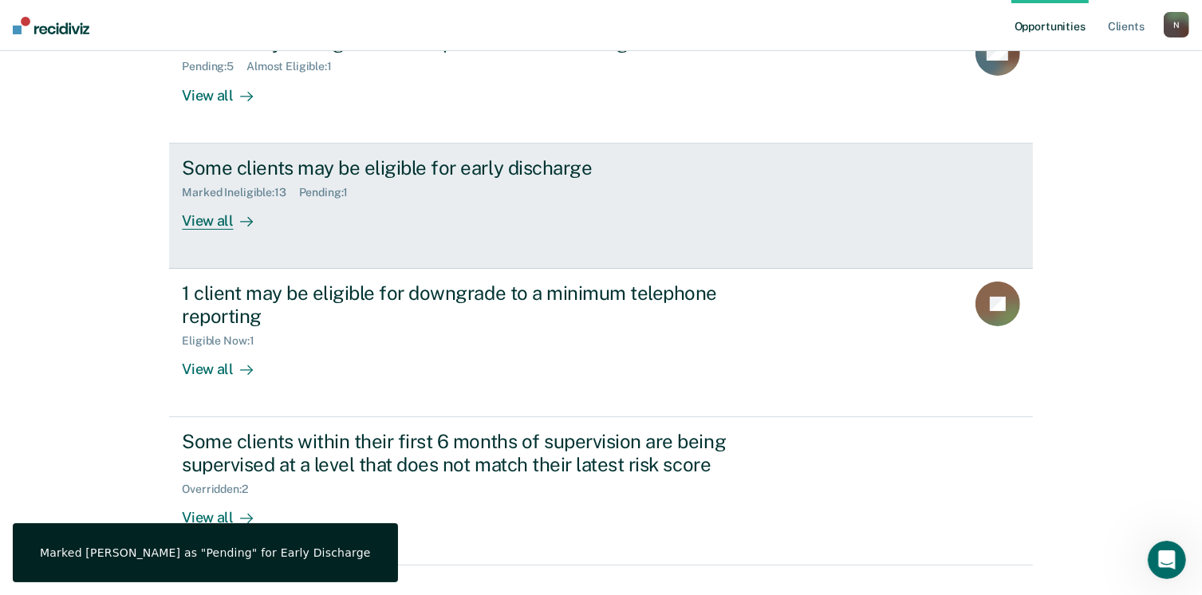
scroll to position [254, 0]
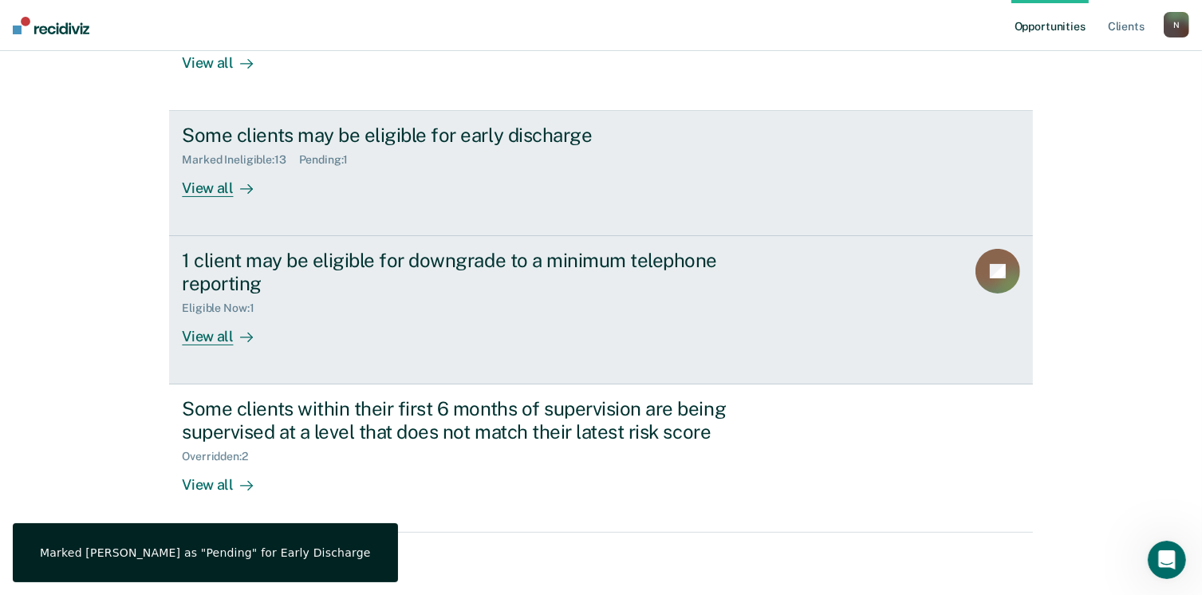
click at [298, 300] on div "Eligible Now : 1" at bounding box center [462, 305] width 560 height 20
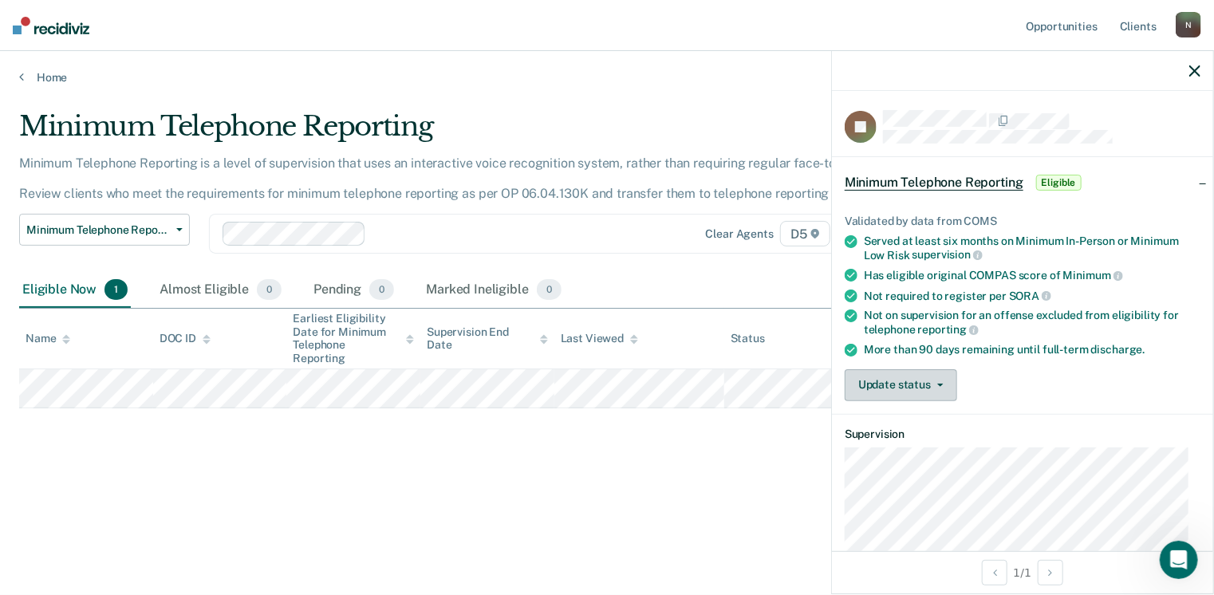
click at [940, 384] on icon "button" at bounding box center [940, 385] width 6 height 3
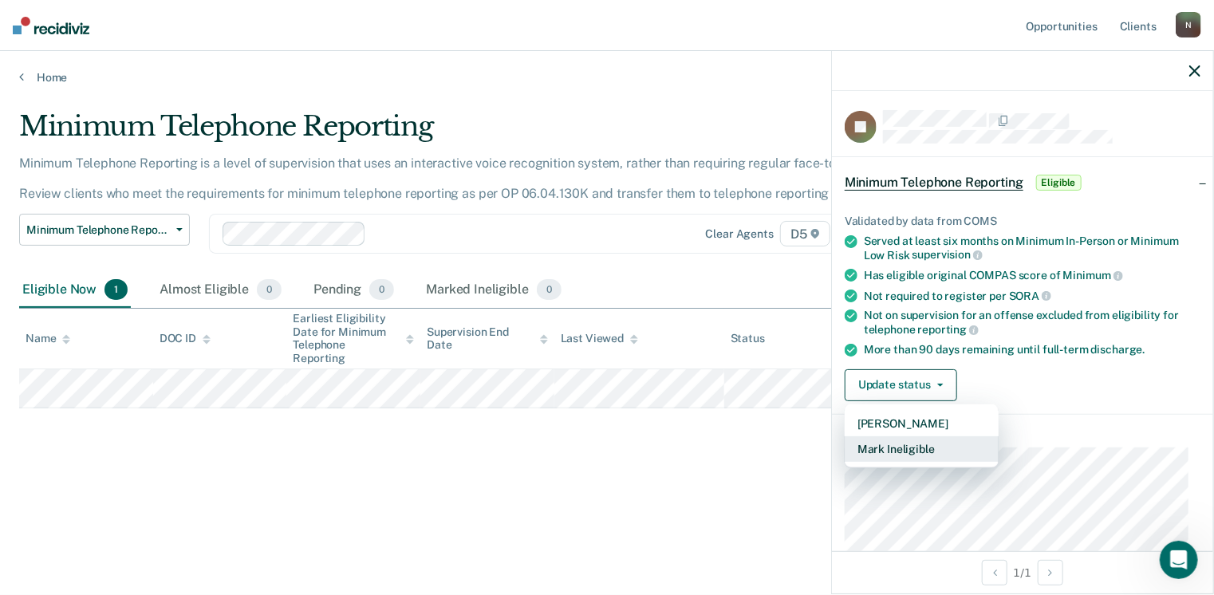
click at [919, 443] on button "Mark Ineligible" at bounding box center [922, 449] width 154 height 26
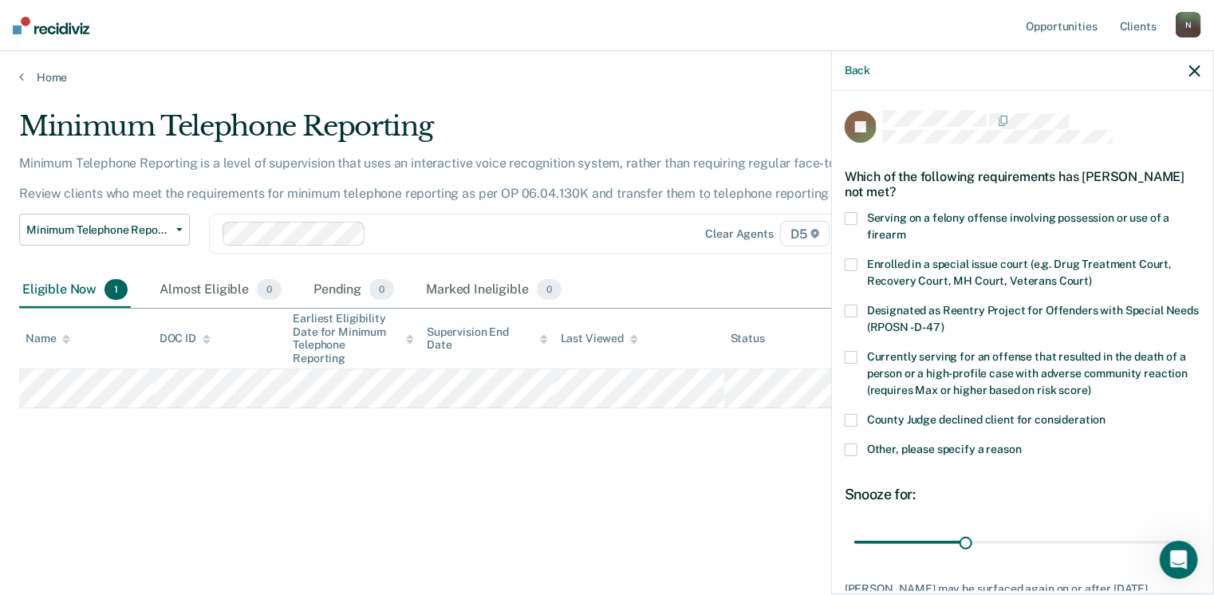
drag, startPoint x: 852, startPoint y: 447, endPoint x: 816, endPoint y: 441, distance: 36.3
click at [851, 447] on span at bounding box center [851, 450] width 13 height 13
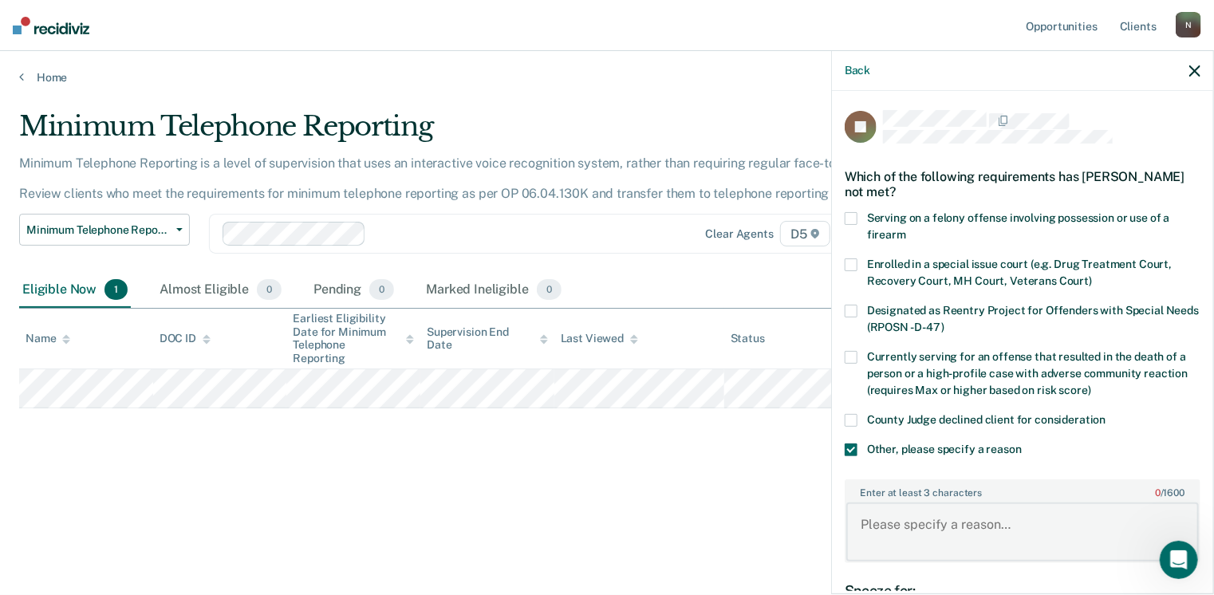
click at [874, 517] on textarea "Enter at least 3 characters 0 / 1600" at bounding box center [1022, 532] width 353 height 59
paste textarea "Defendant will be eligible for Early Discharge in November. Defendant still owe…"
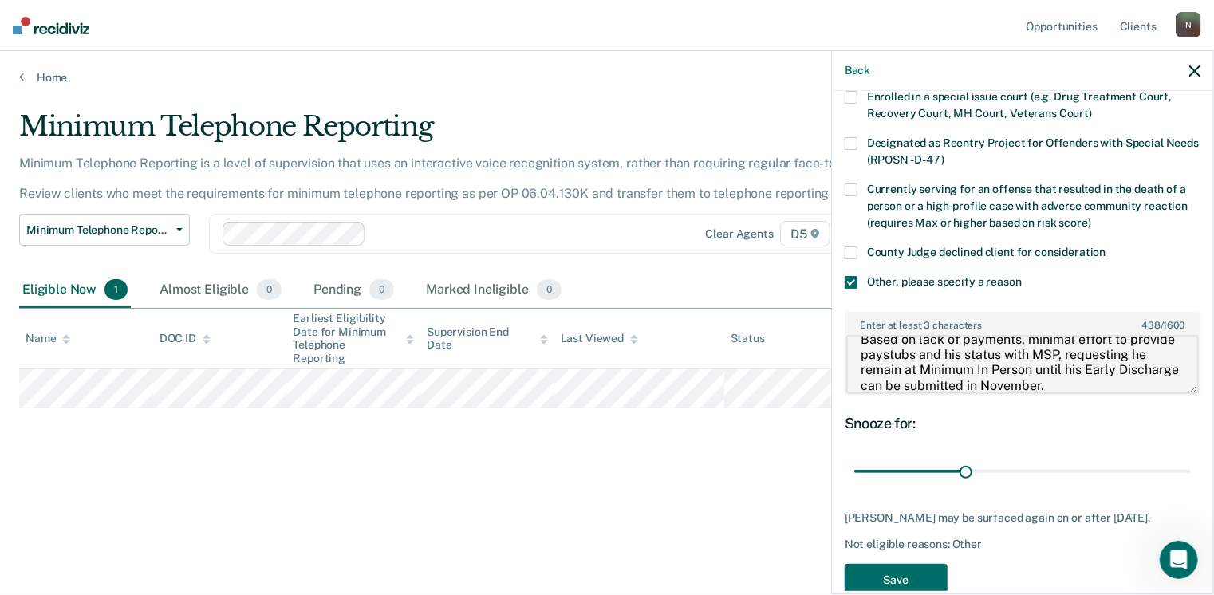
scroll to position [211, 0]
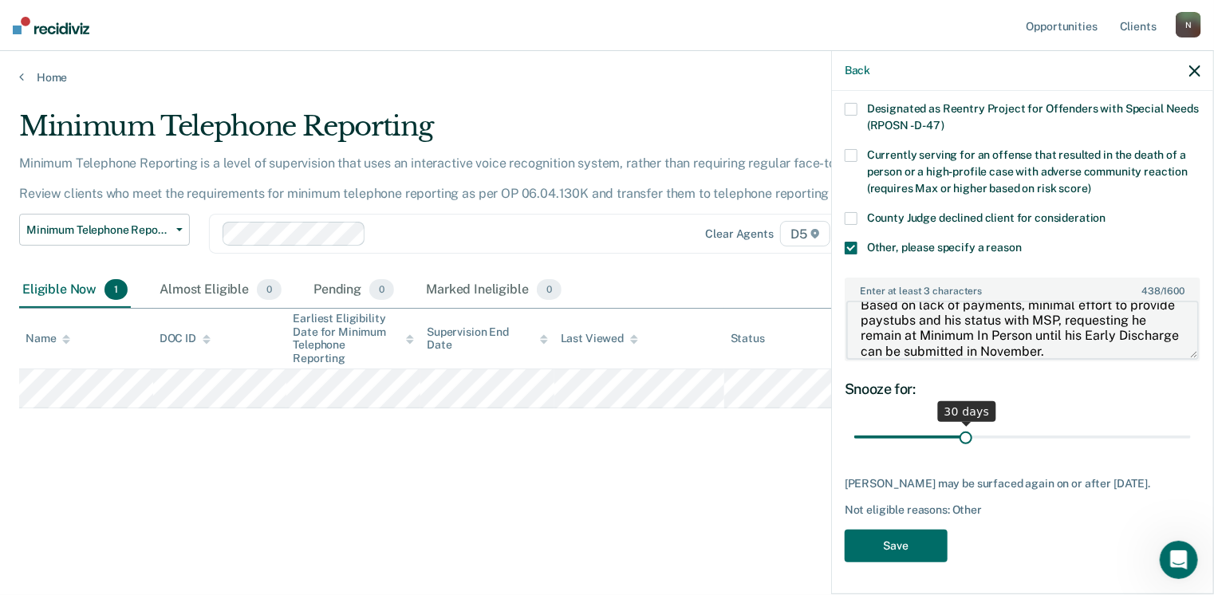
type textarea "Defendant will be eligible for Early Discharge in November. Defendant still owe…"
drag, startPoint x: 965, startPoint y: 427, endPoint x: 1227, endPoint y: 435, distance: 261.8
type input "90"
click at [1191, 435] on input "range" at bounding box center [1022, 438] width 337 height 28
click at [922, 550] on button "Save" at bounding box center [896, 546] width 103 height 33
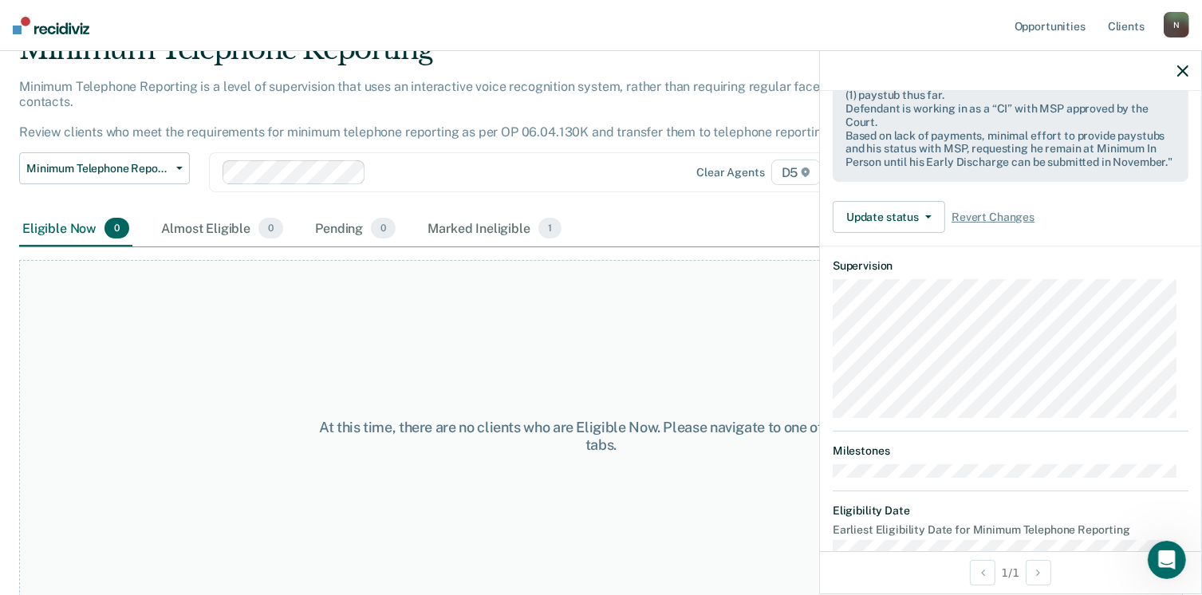
scroll to position [462, 0]
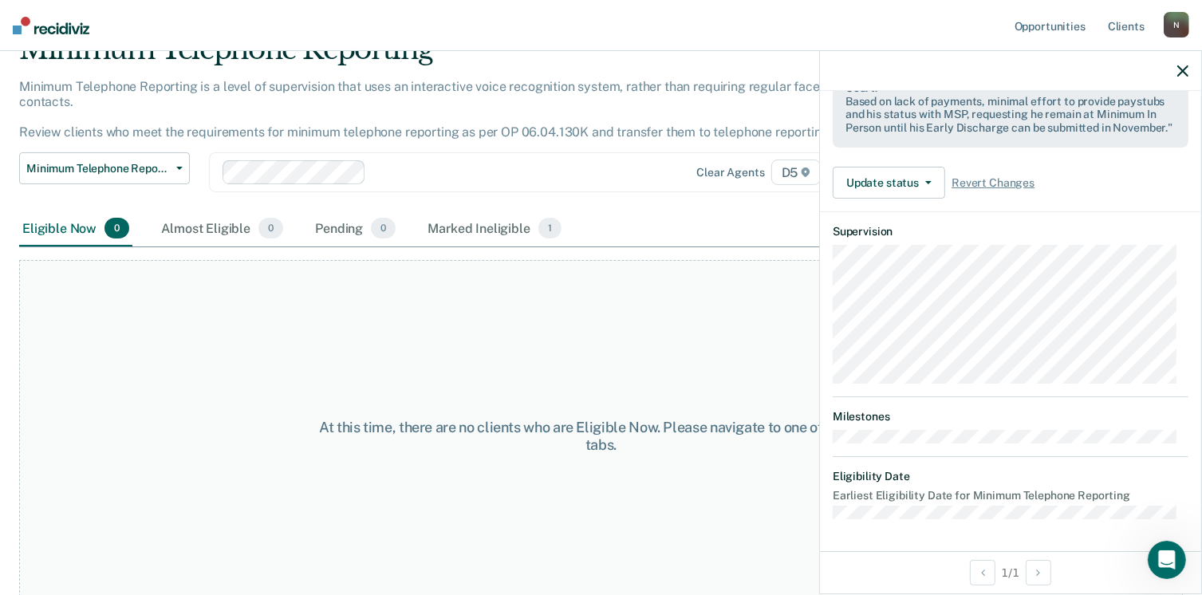
click at [759, 333] on div "At this time, there are no clients who are Eligible Now. Please navigate to one…" at bounding box center [601, 436] width 1164 height 353
click at [1187, 71] on icon "button" at bounding box center [1182, 70] width 11 height 11
